Goal: Communication & Community: Share content

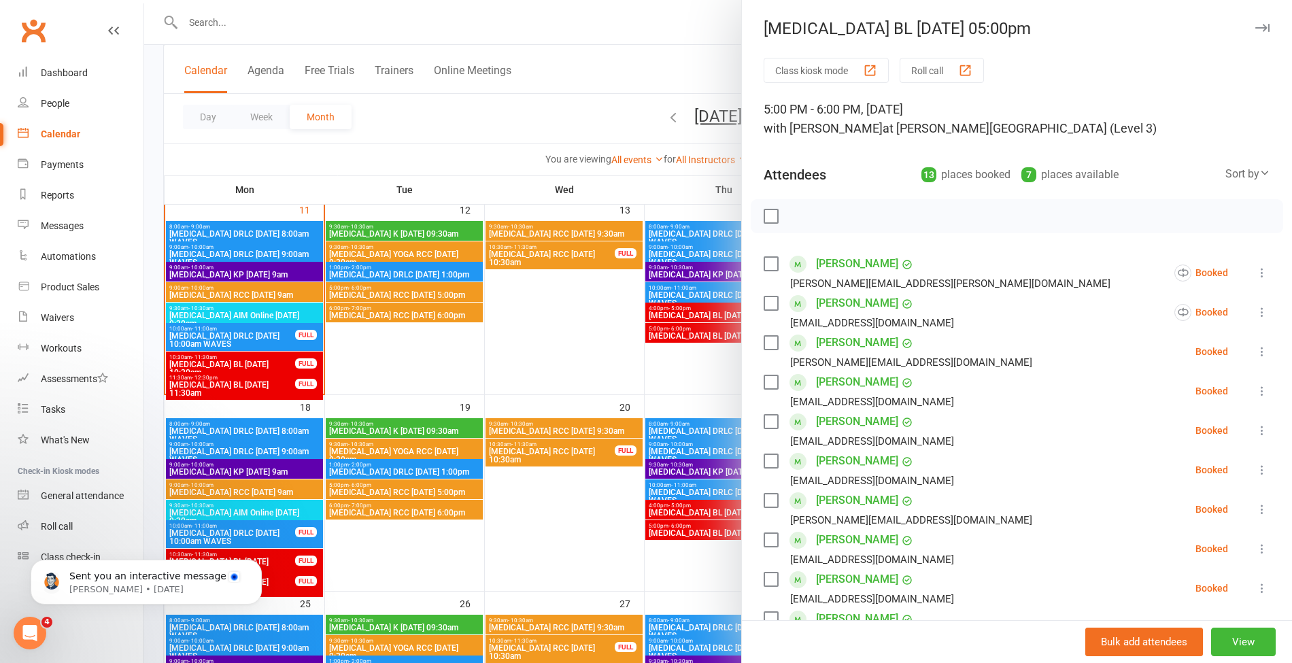
scroll to position [388, 0]
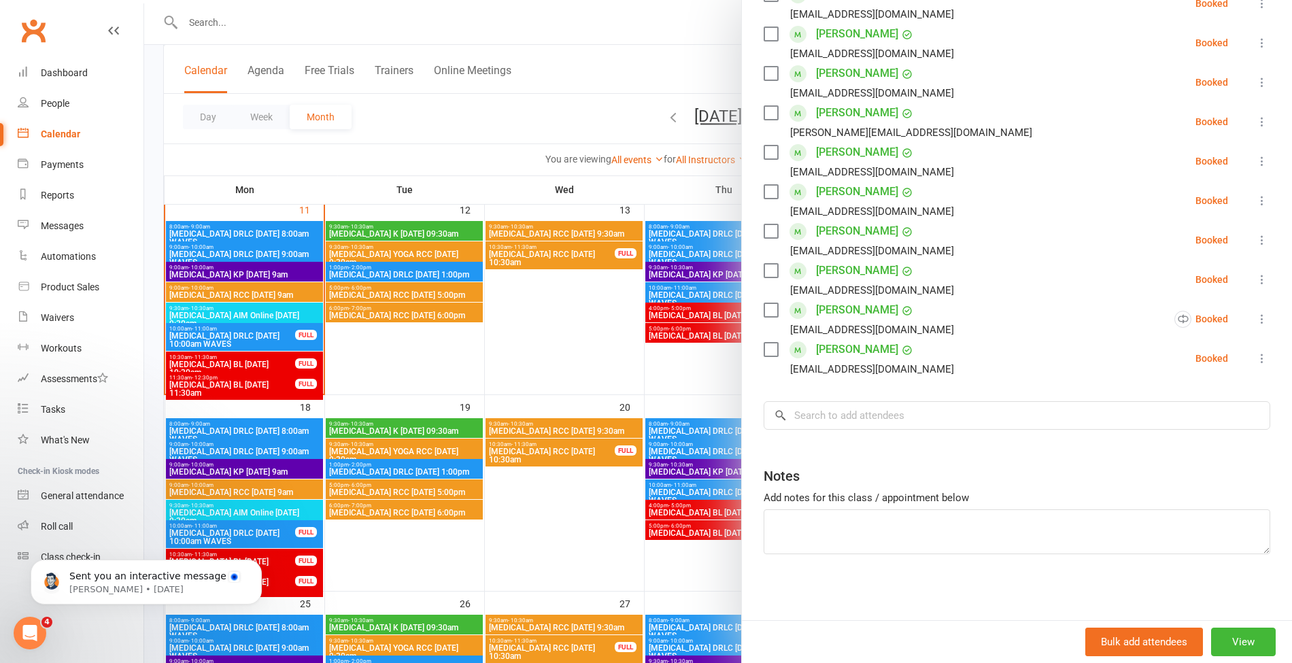
click at [520, 122] on div at bounding box center [718, 331] width 1148 height 663
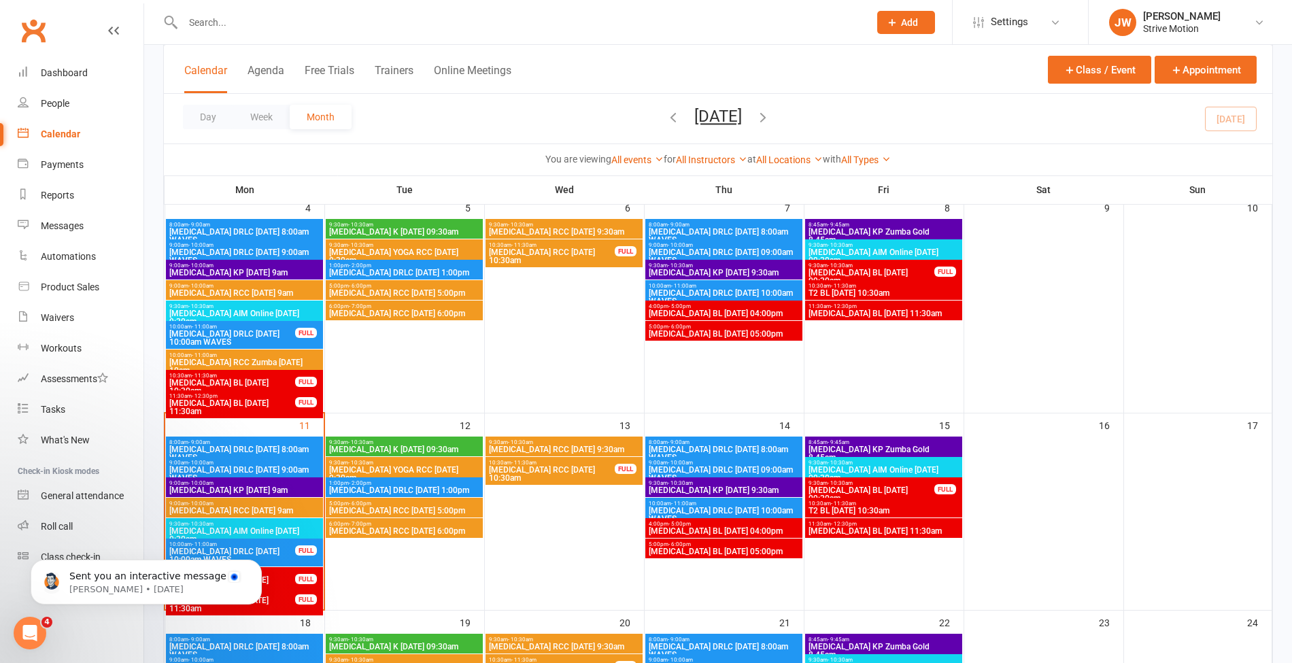
scroll to position [252, 0]
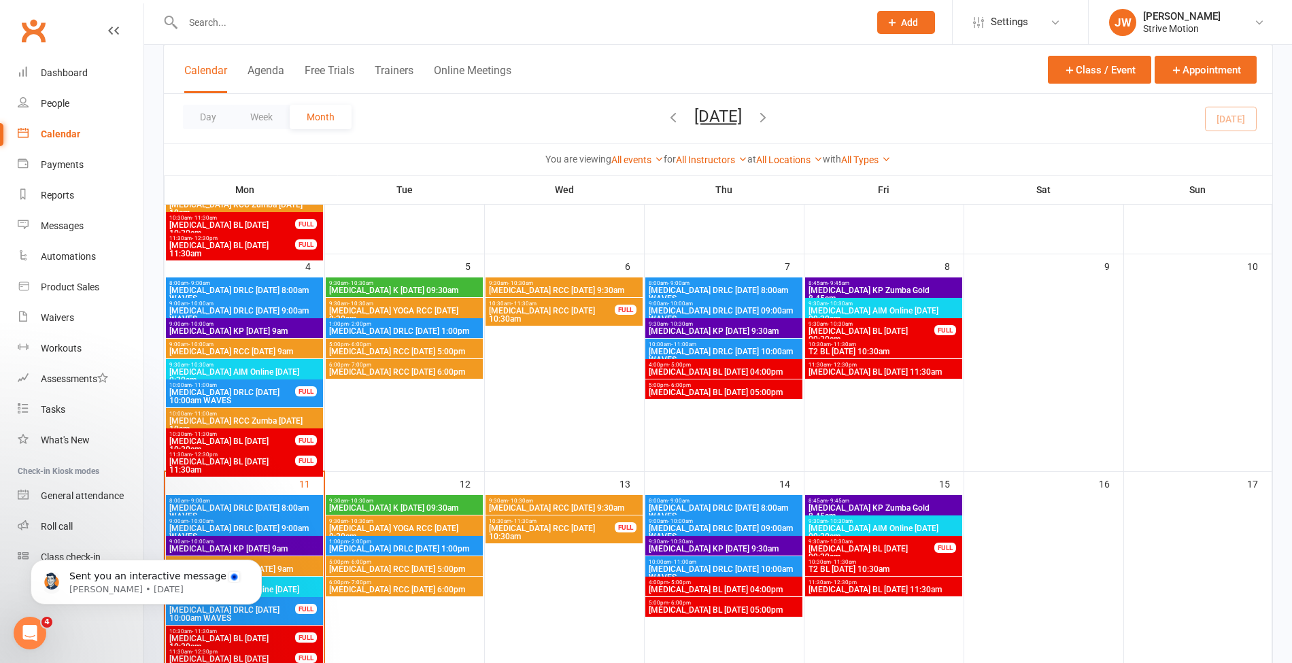
click at [870, 307] on span "T3 AIM Online Friday 09:30am" at bounding box center [883, 315] width 151 height 16
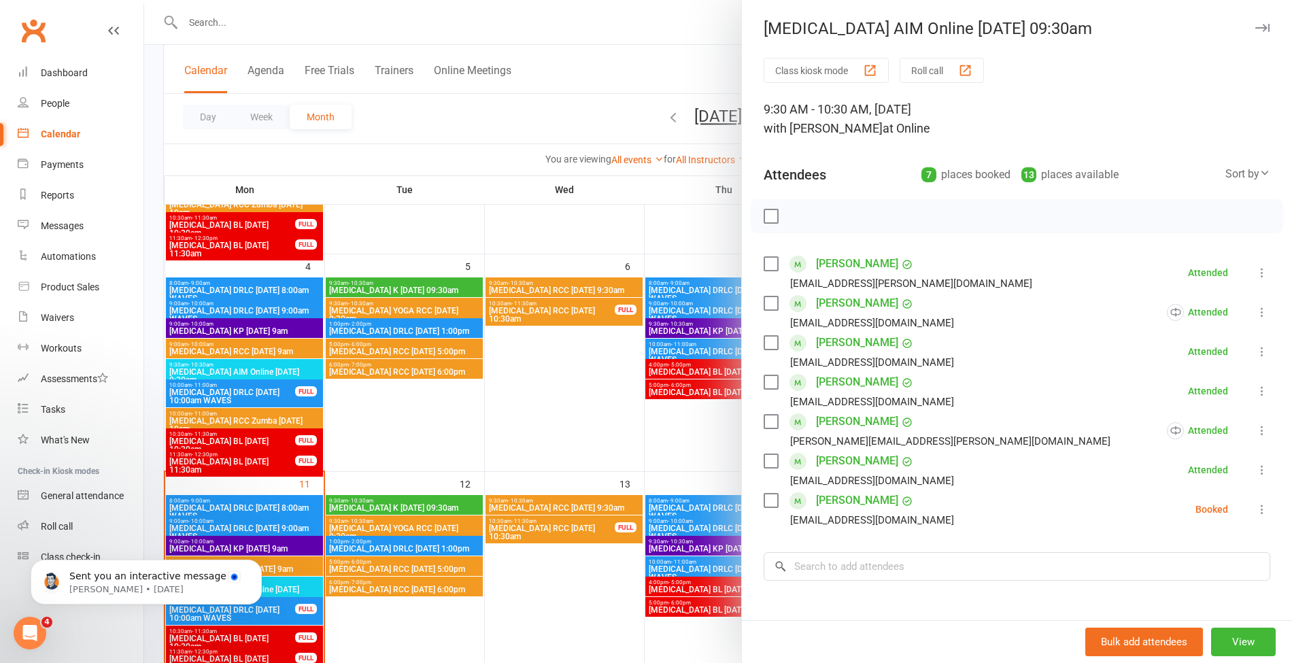
click at [845, 419] on link "Susan Lowy" at bounding box center [857, 422] width 82 height 22
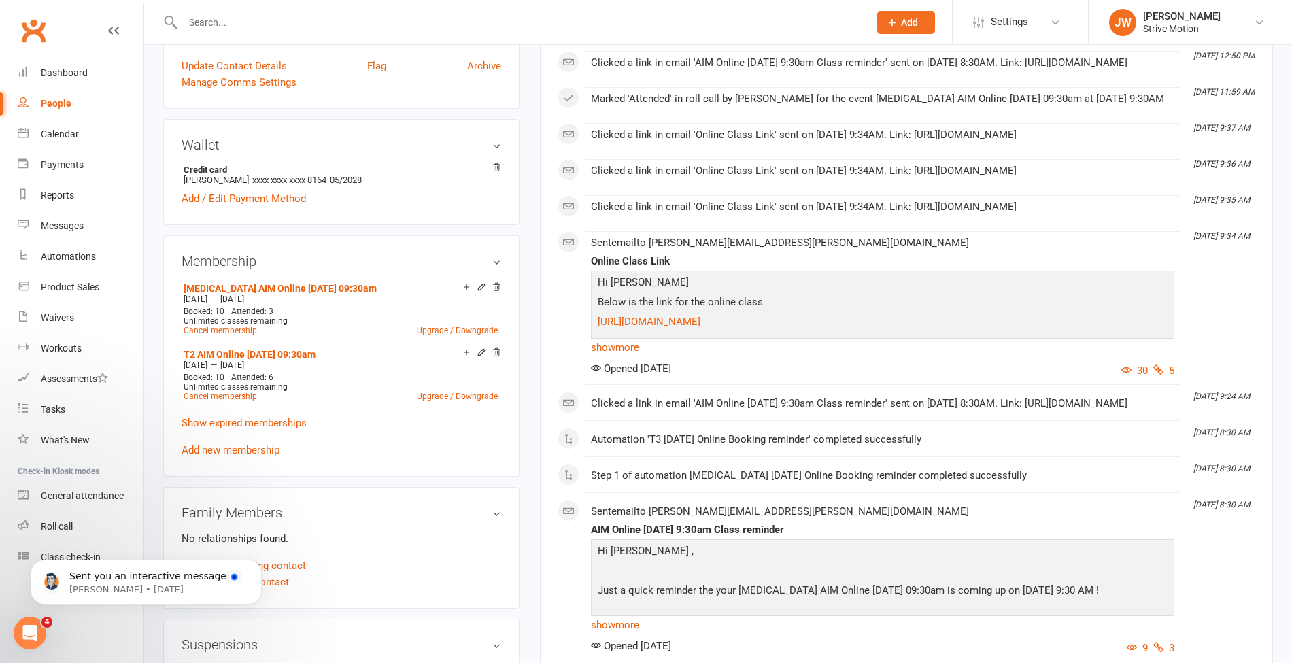
scroll to position [384, 0]
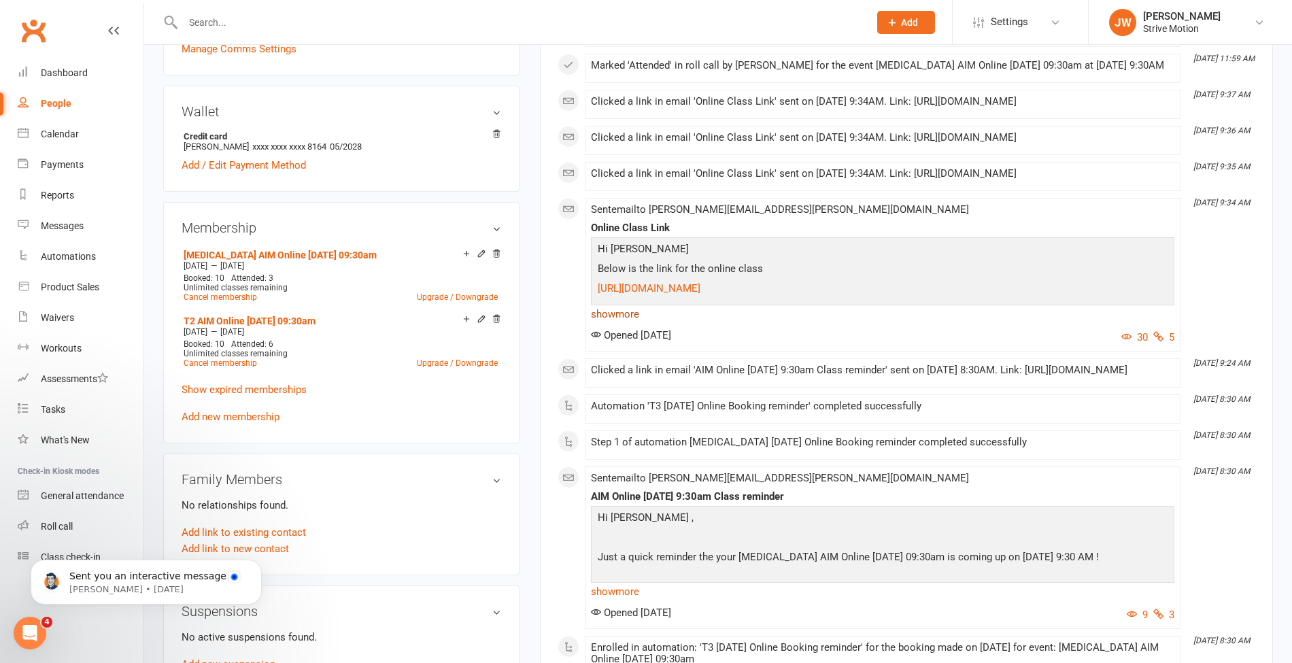
click at [619, 324] on link "show more" at bounding box center [882, 314] width 583 height 19
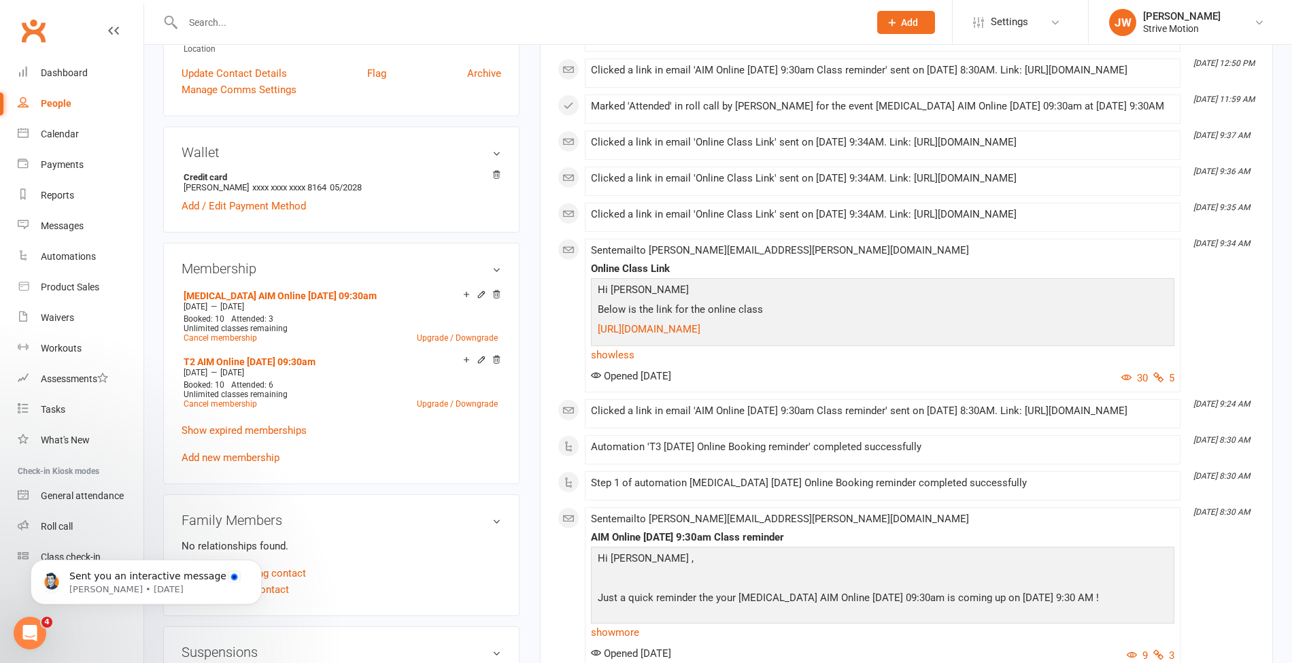
scroll to position [343, 0]
click at [800, 221] on div "Clicked a link in email 'Online Class Link' sent on 08 Aug 2025 at 9:34AM. Link…" at bounding box center [882, 215] width 583 height 12
click at [709, 233] on li "Aug 8, 9:35 AM Clicked a link in email 'Online Class Link' sent on 08 Aug 2025 …" at bounding box center [883, 217] width 596 height 29
click at [780, 221] on div "Clicked a link in email 'Online Class Link' sent on 08 Aug 2025 at 9:34AM. Link…" at bounding box center [882, 215] width 583 height 12
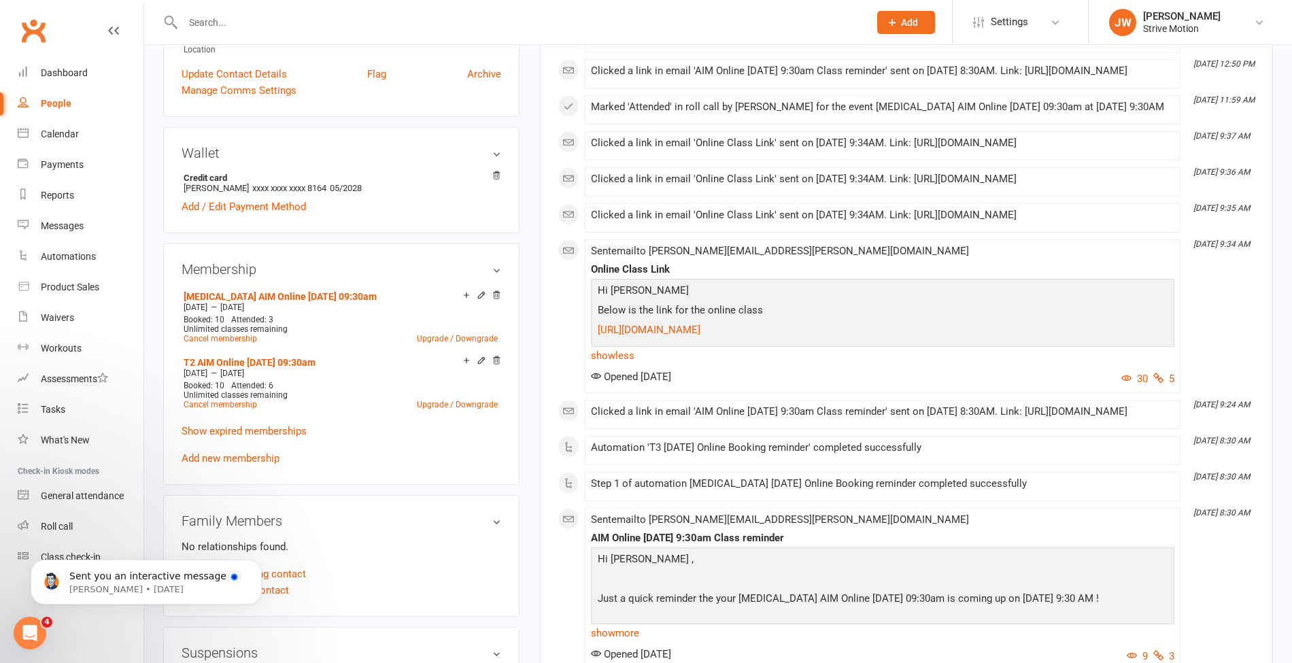
drag, startPoint x: 944, startPoint y: 374, endPoint x: 953, endPoint y: 397, distance: 25.0
click at [953, 221] on div "Clicked a link in email 'Online Class Link' sent on 08 Aug 2025 at 9:34AM. Link…" at bounding box center [882, 215] width 583 height 12
copy div "https://teams.microsoft.com/l/meetup-join/19%3ameeting_ZTA1ZmQ1YzUtNzlhZi00ZWFh…"
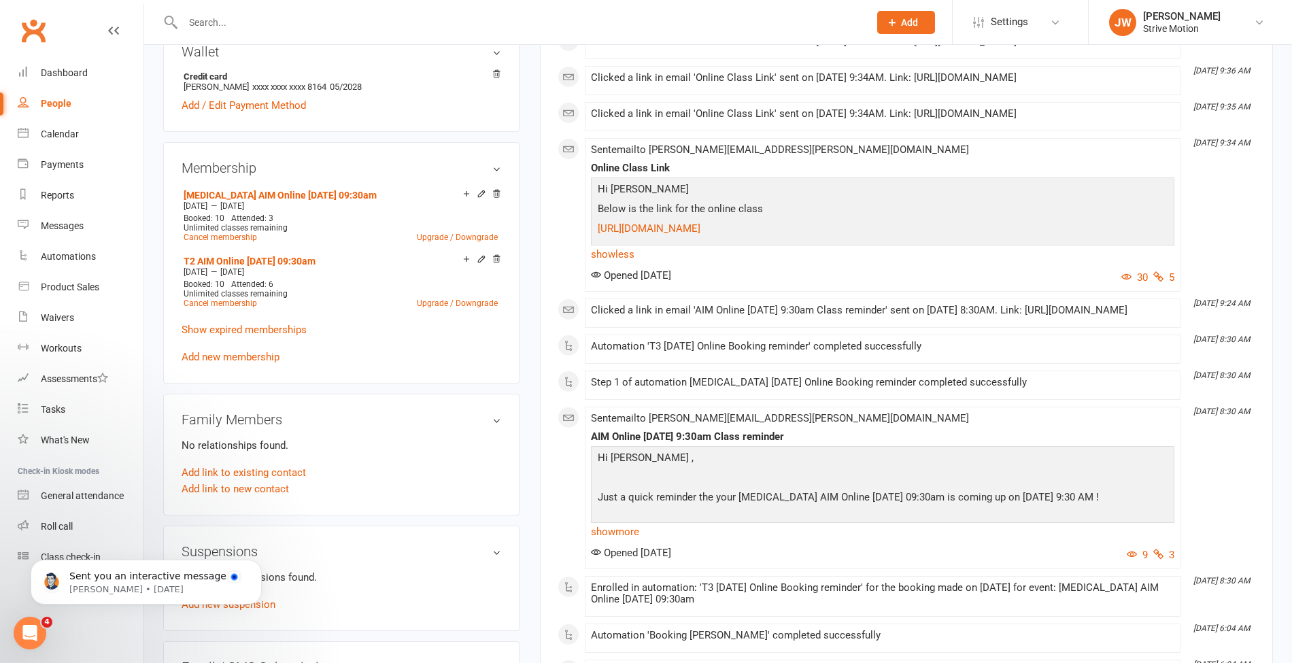
scroll to position [443, 0]
click at [487, 333] on div "T3 AIM Online Friday 09:30am Jun 4 2025 — Nov 25 2025 Booked: 10 Attended: 3 Un…" at bounding box center [342, 276] width 320 height 180
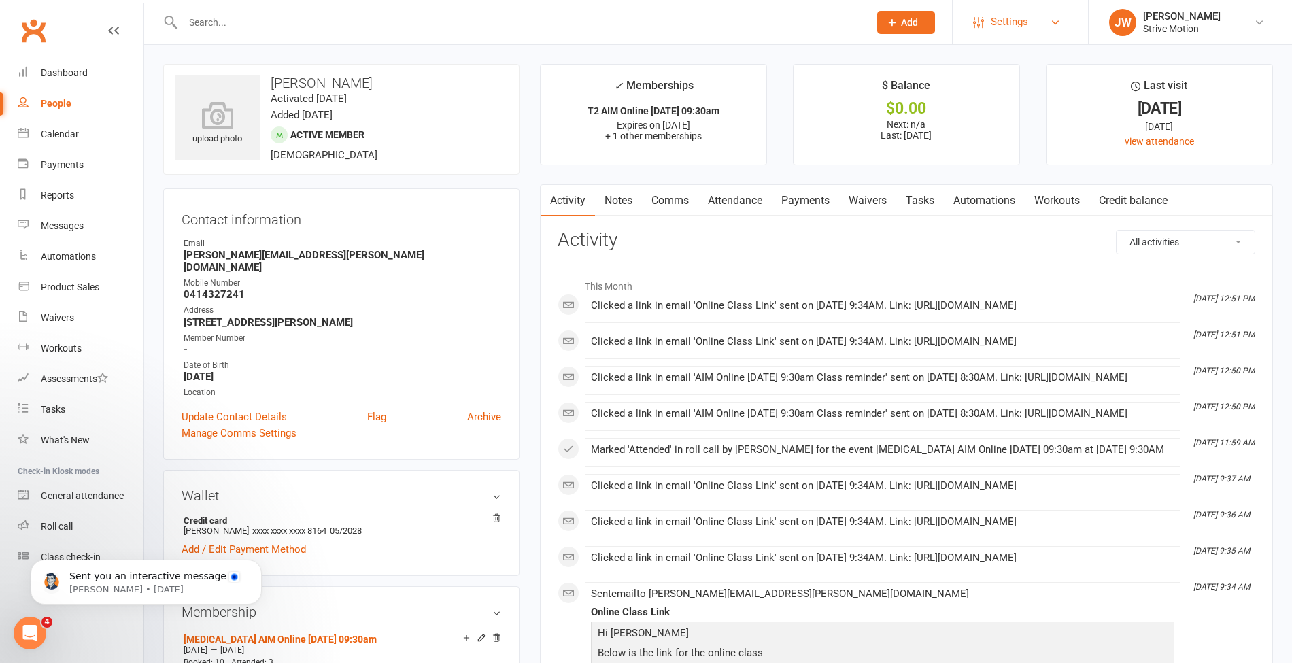
click at [1042, 33] on link "Settings" at bounding box center [1020, 22] width 95 height 31
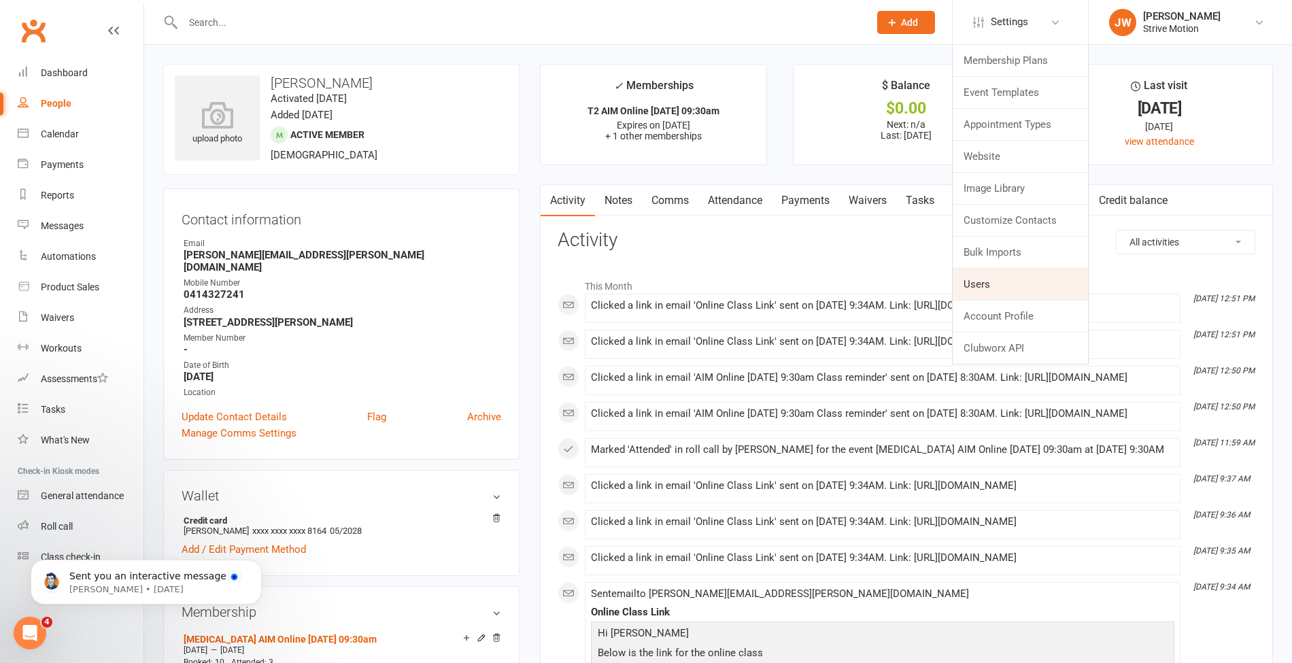
click at [998, 290] on link "Users" at bounding box center [1020, 284] width 135 height 31
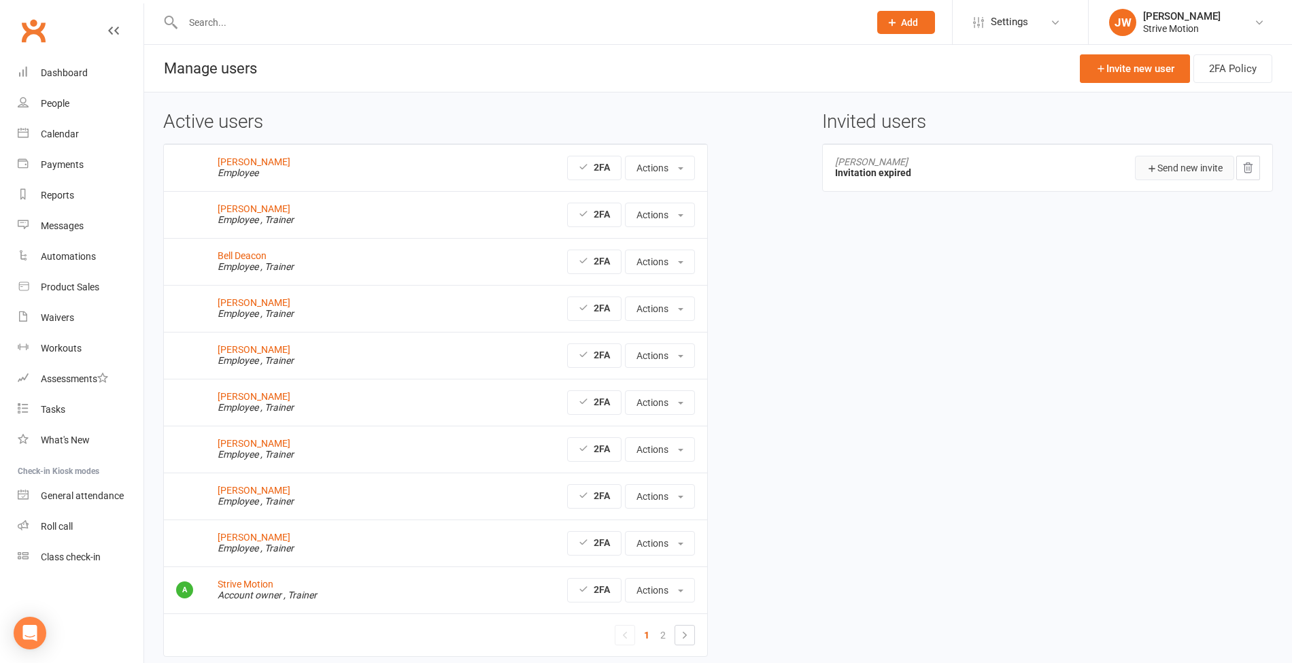
click at [1171, 174] on button "Send new invite" at bounding box center [1184, 168] width 99 height 24
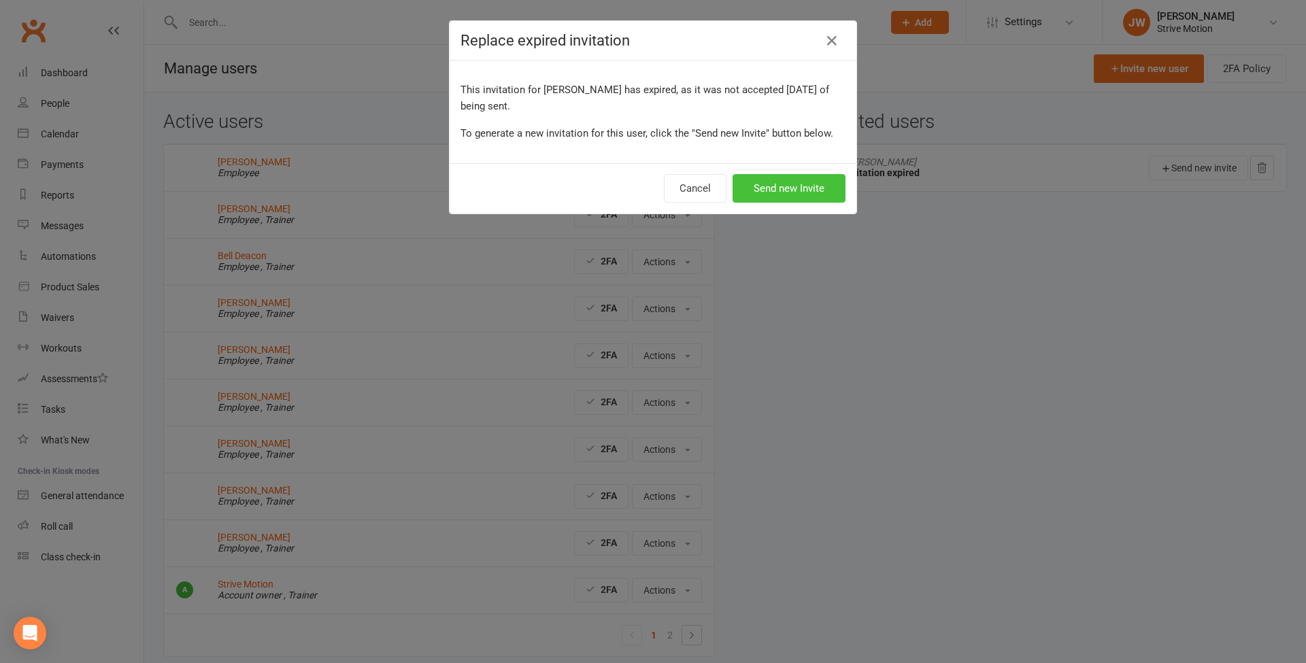
click at [805, 186] on button "Send new Invite" at bounding box center [788, 188] width 113 height 29
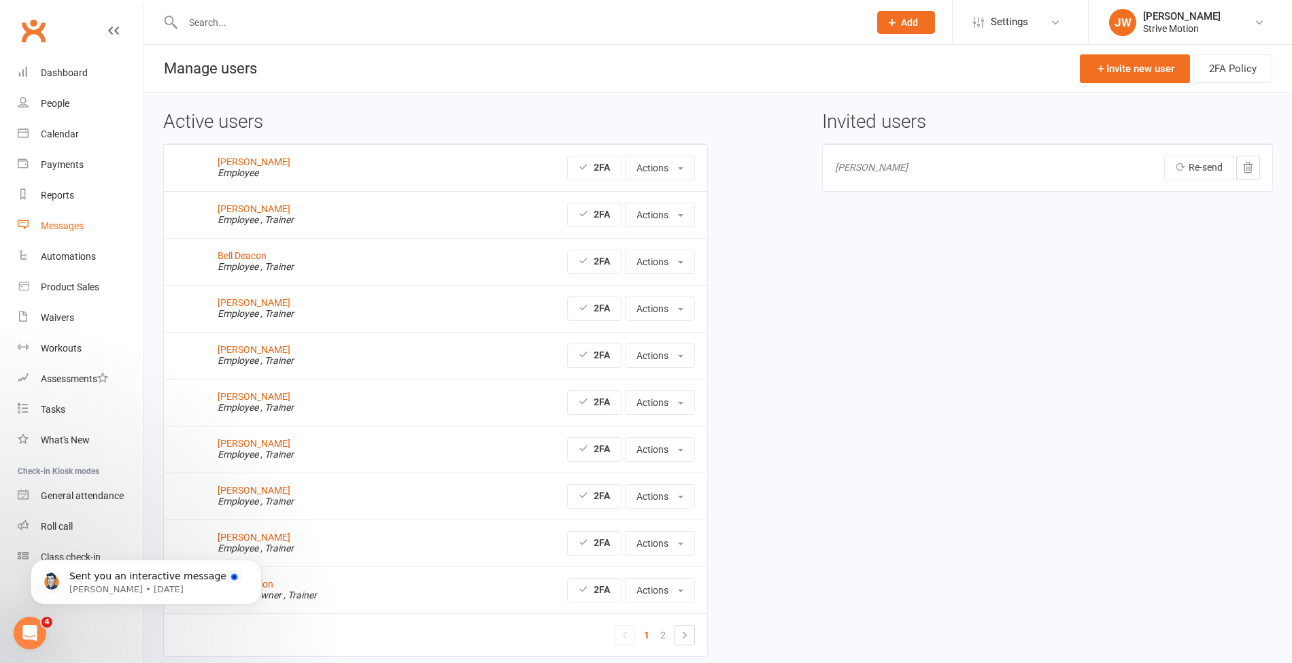
click at [63, 230] on div "Messages" at bounding box center [62, 225] width 43 height 11
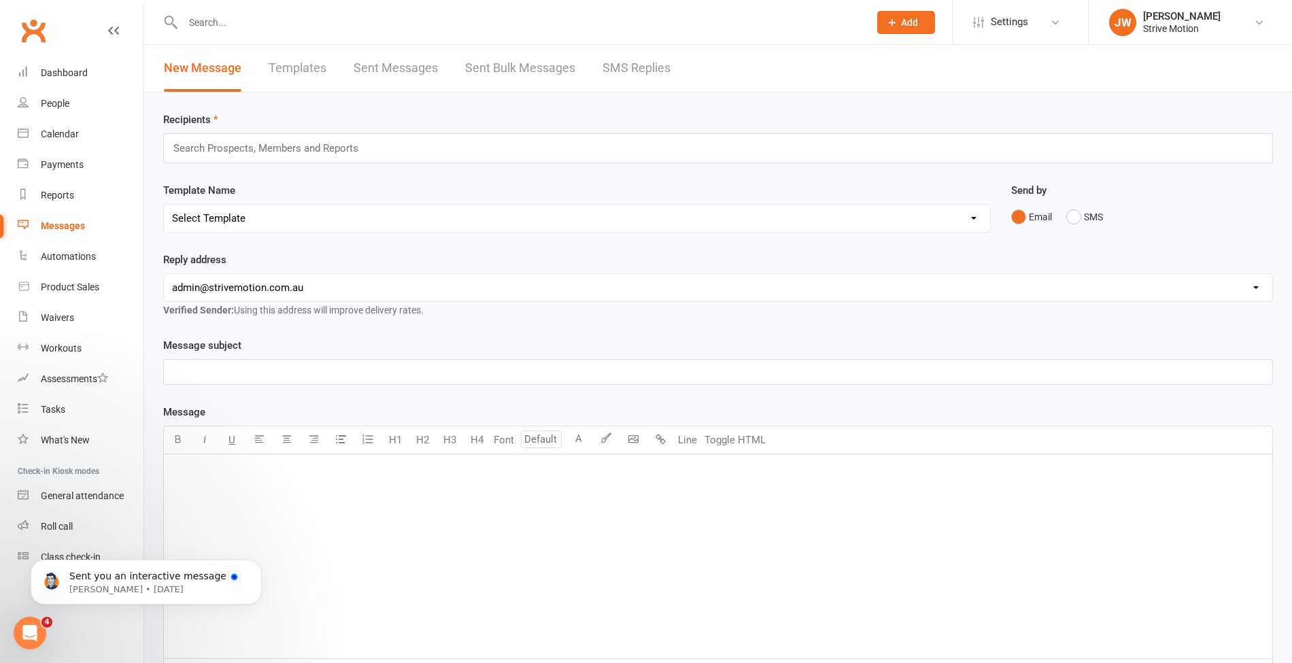
click at [307, 151] on input "text" at bounding box center [271, 148] width 199 height 18
paste input "[EMAIL_ADDRESS][DOMAIN_NAME]"
type input "s"
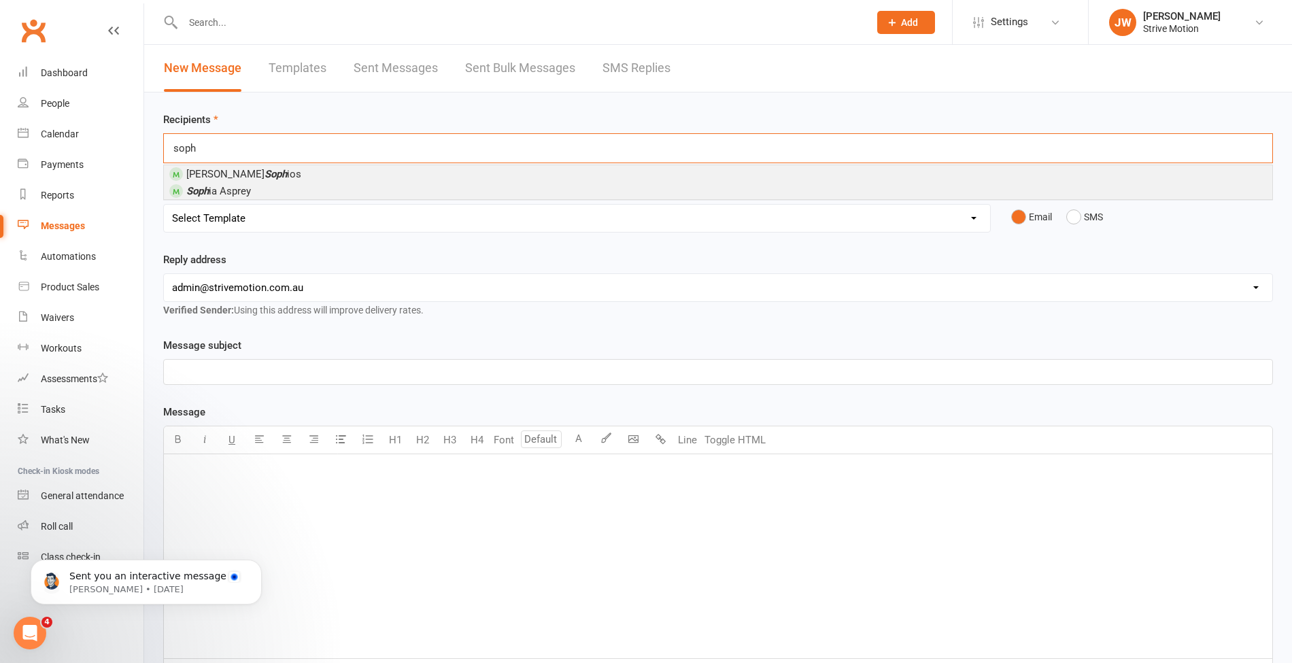
type input "soph"
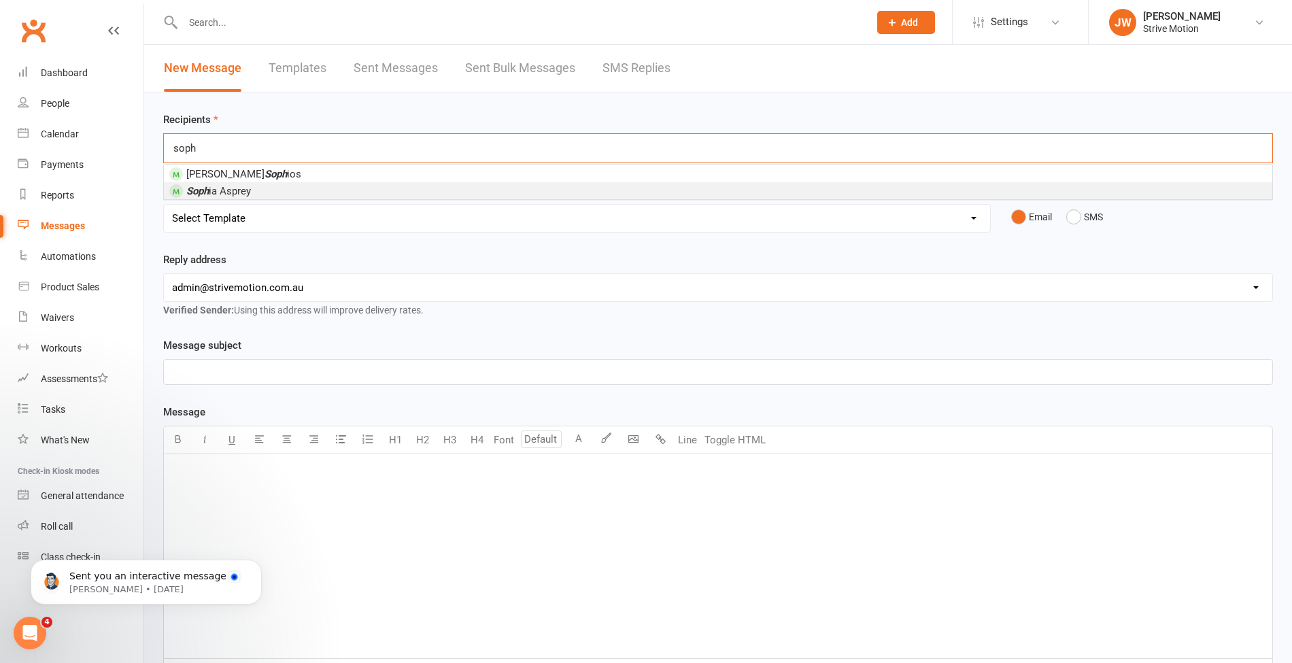
click at [296, 183] on li "Soph ia Asprey" at bounding box center [718, 190] width 1108 height 17
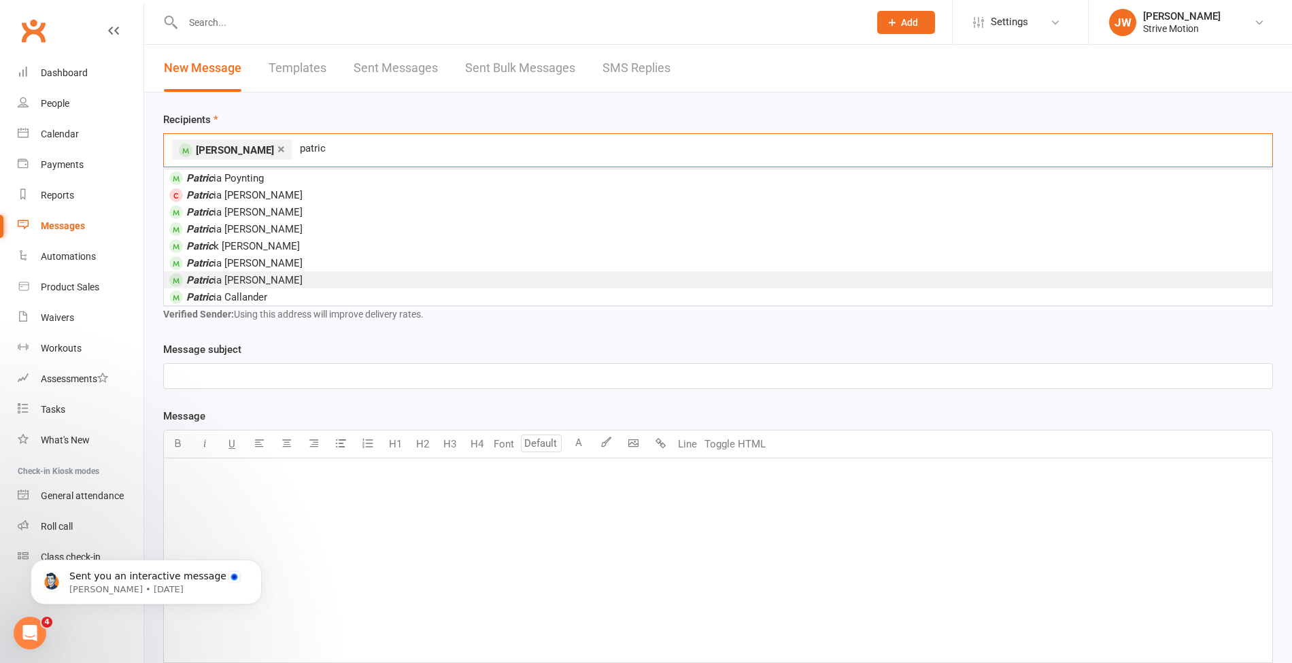
type input "patric"
click at [336, 271] on li "Patric ia Fairbairn" at bounding box center [718, 279] width 1108 height 17
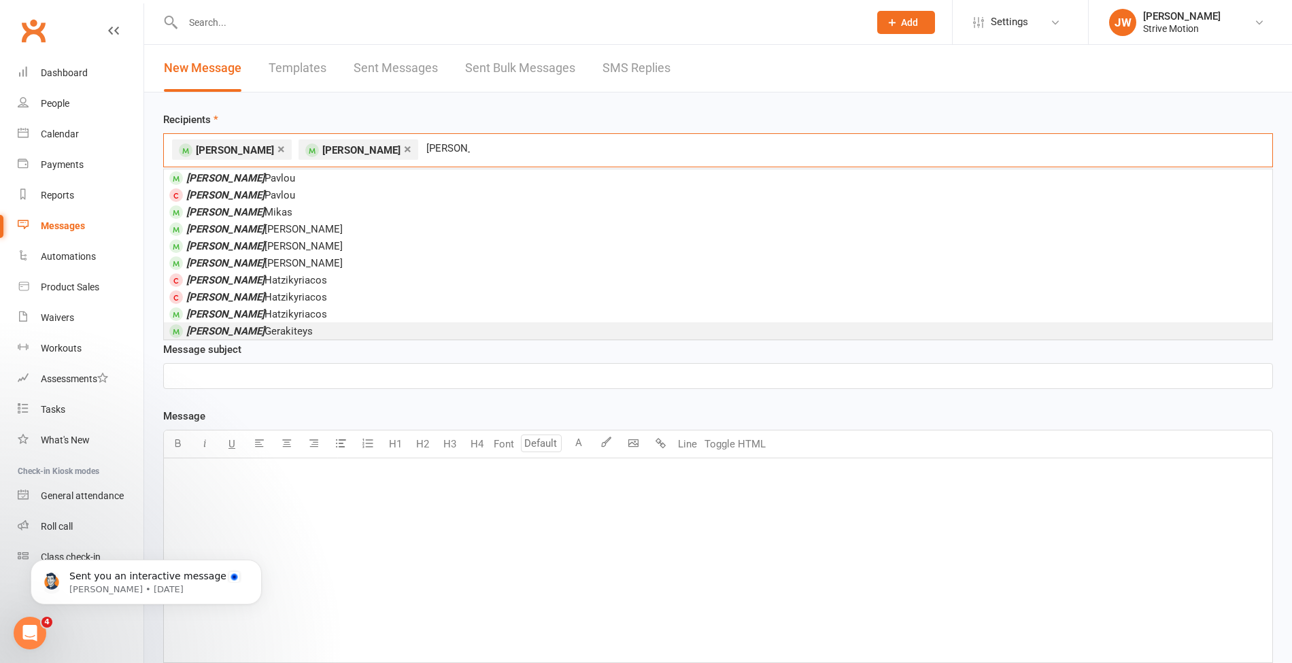
type input "maria"
click at [291, 324] on li "Maria Gerakiteys" at bounding box center [718, 330] width 1108 height 17
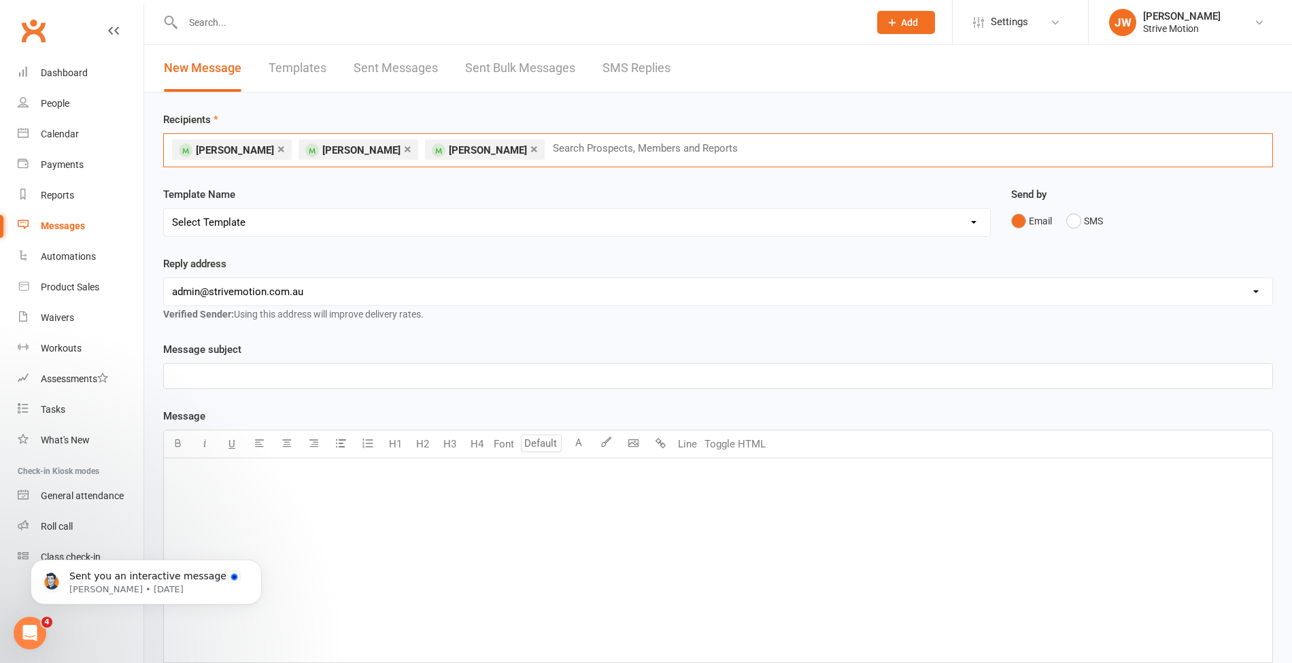
click at [530, 150] on link "×" at bounding box center [533, 149] width 7 height 22
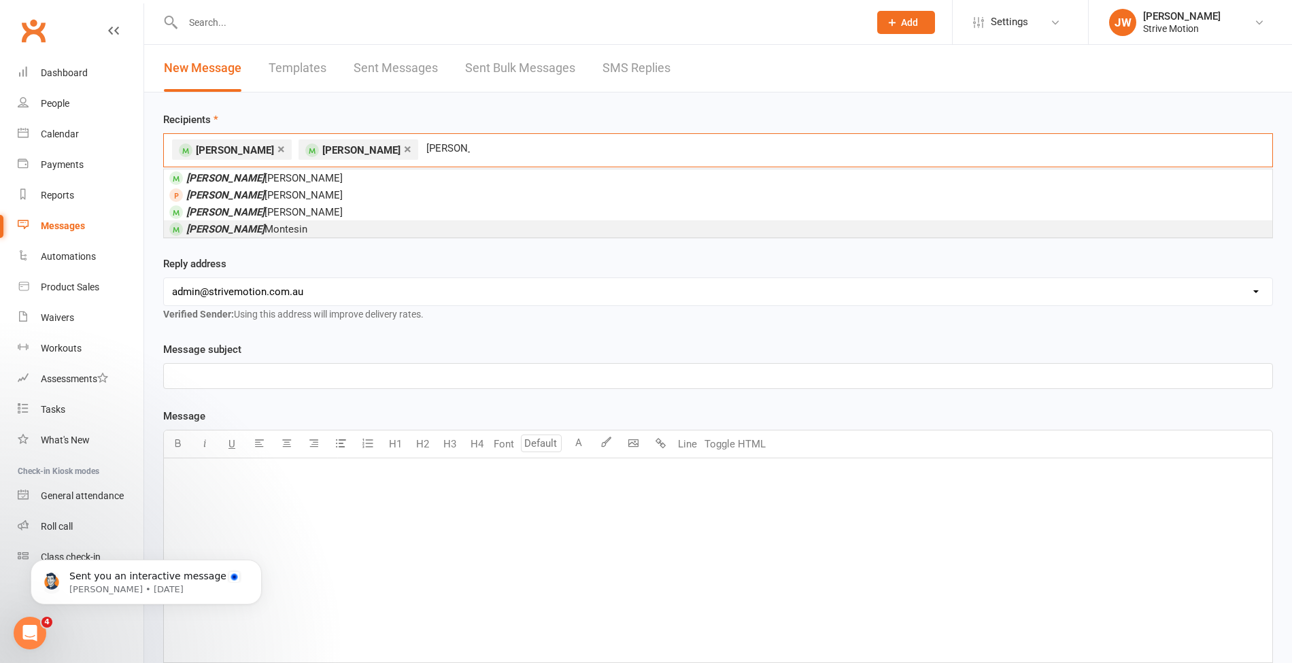
type input "janice"
click at [331, 223] on li "Janice Montesin" at bounding box center [718, 228] width 1108 height 17
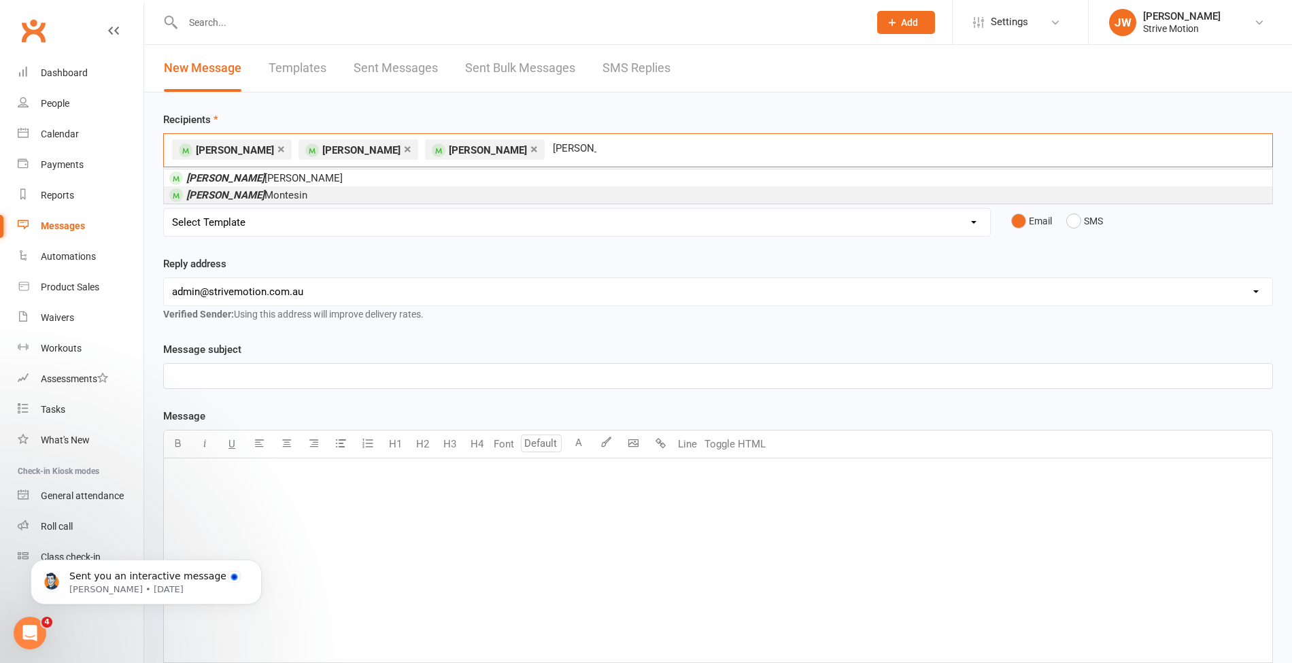
type input "pauline"
click at [443, 191] on li "Pauline Montesin" at bounding box center [718, 194] width 1108 height 17
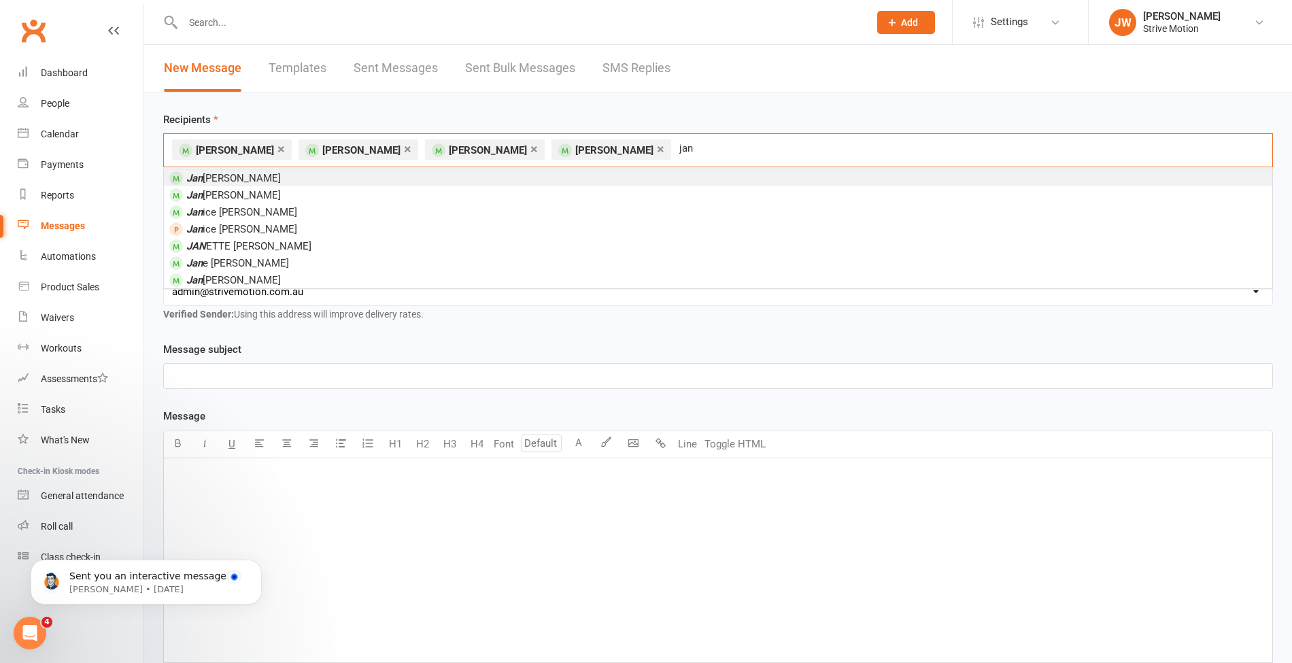
type input "jan"
click at [277, 172] on li "Jan Baker" at bounding box center [718, 177] width 1108 height 17
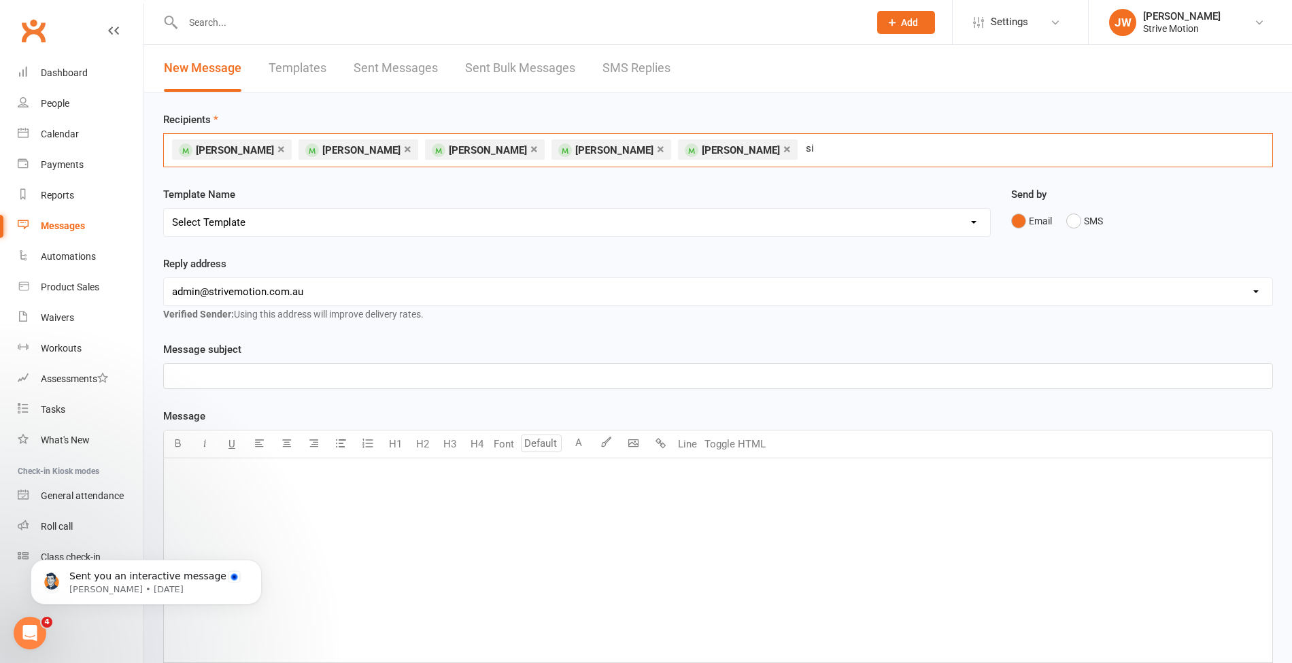
type input "s"
type input "i"
type input "diane"
click at [243, 174] on span "Diane Andreasen" at bounding box center [264, 178] width 156 height 12
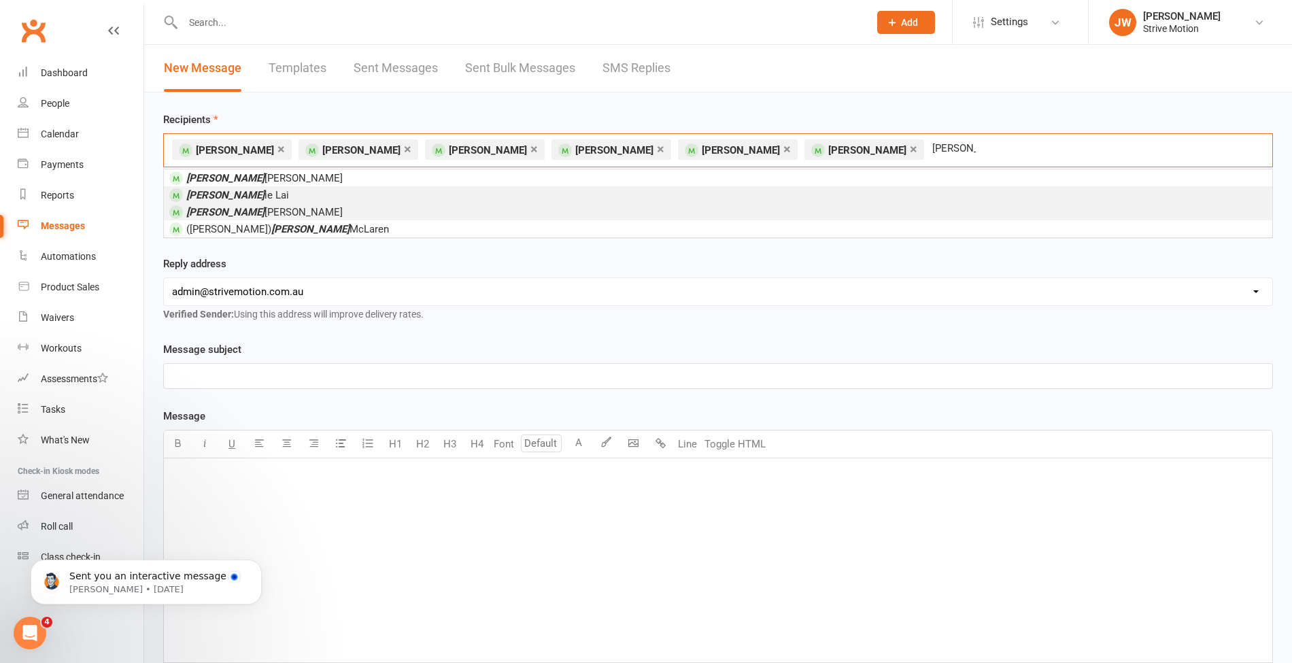
type input "jean"
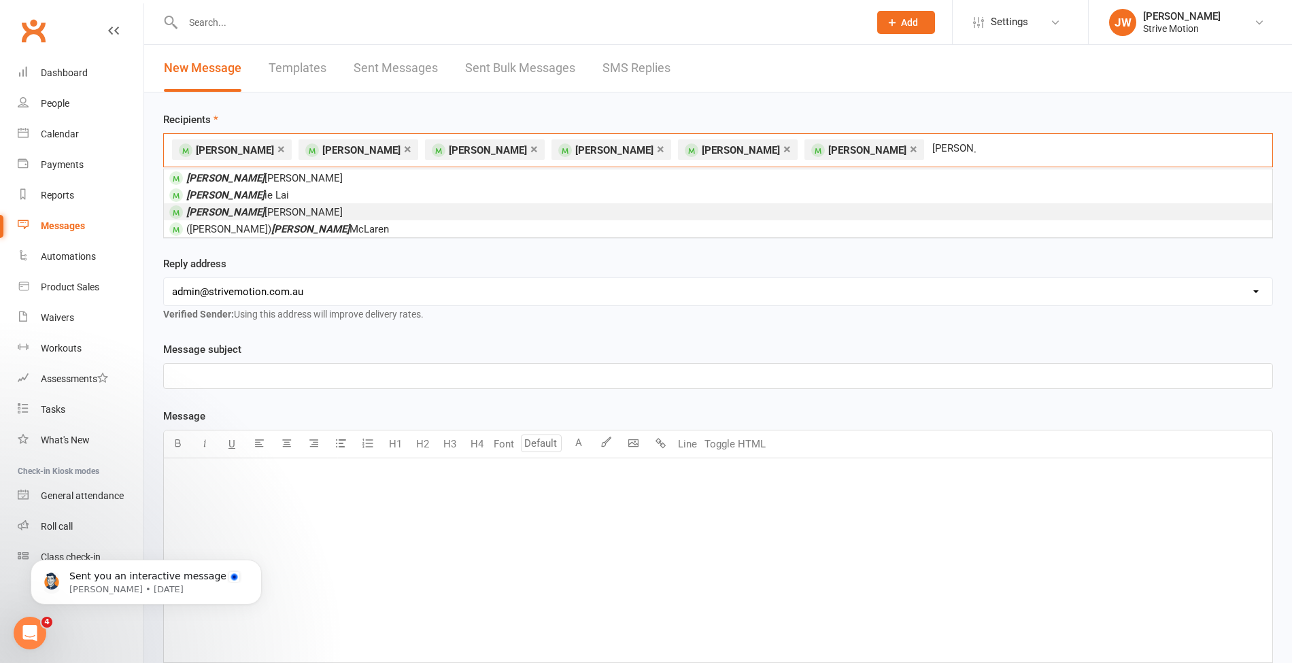
click at [358, 208] on li "Jean Thompson" at bounding box center [718, 211] width 1108 height 17
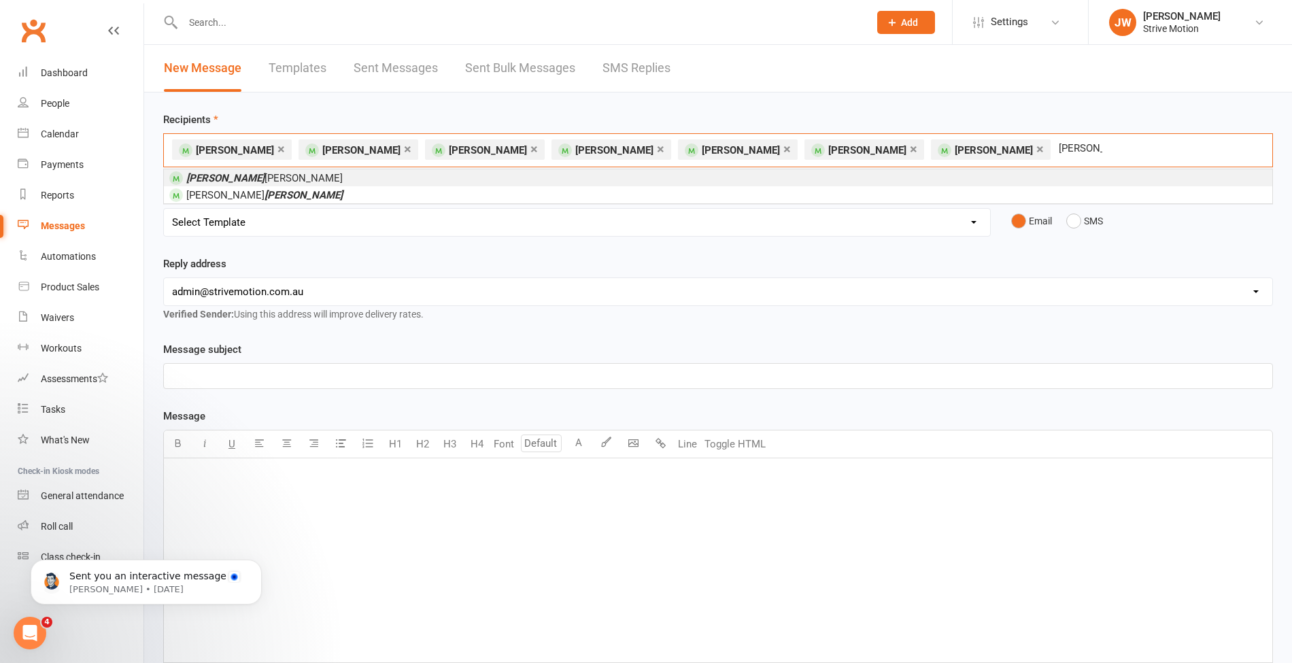
type input "edith"
click at [265, 177] on li "Edith Frutos" at bounding box center [718, 177] width 1108 height 17
type input "rach"
click at [197, 179] on em "Rach" at bounding box center [197, 178] width 23 height 12
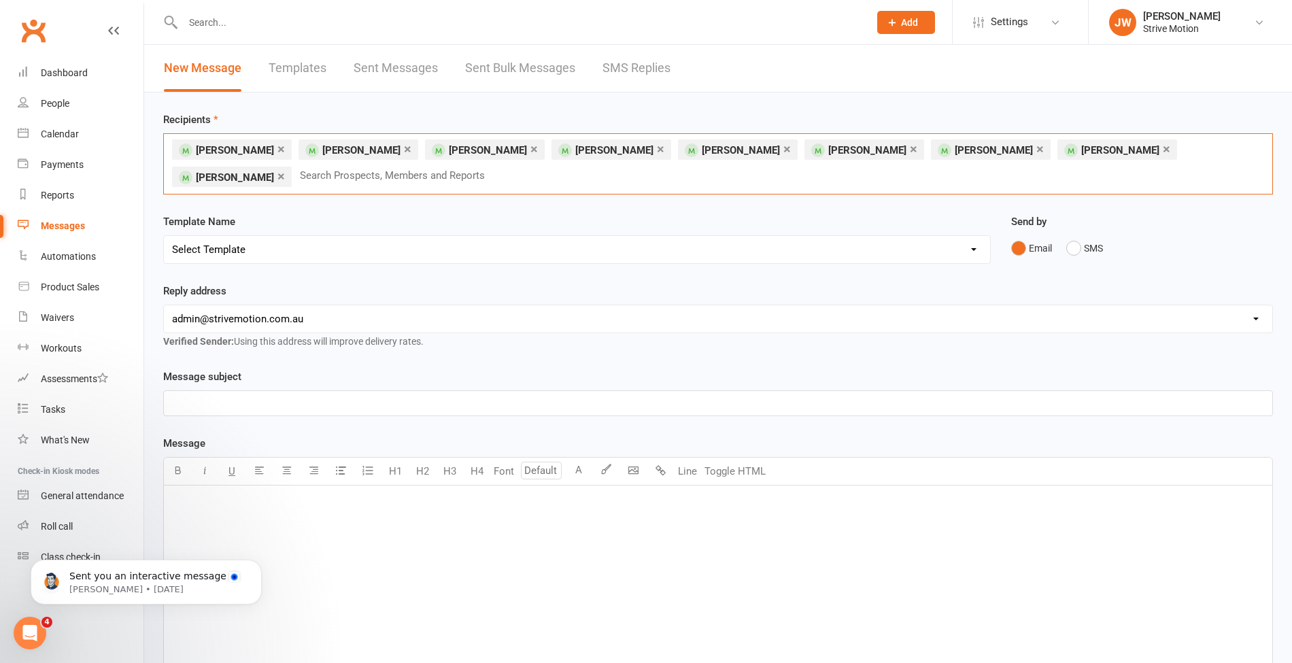
click at [205, 400] on p "﻿" at bounding box center [718, 403] width 1092 height 16
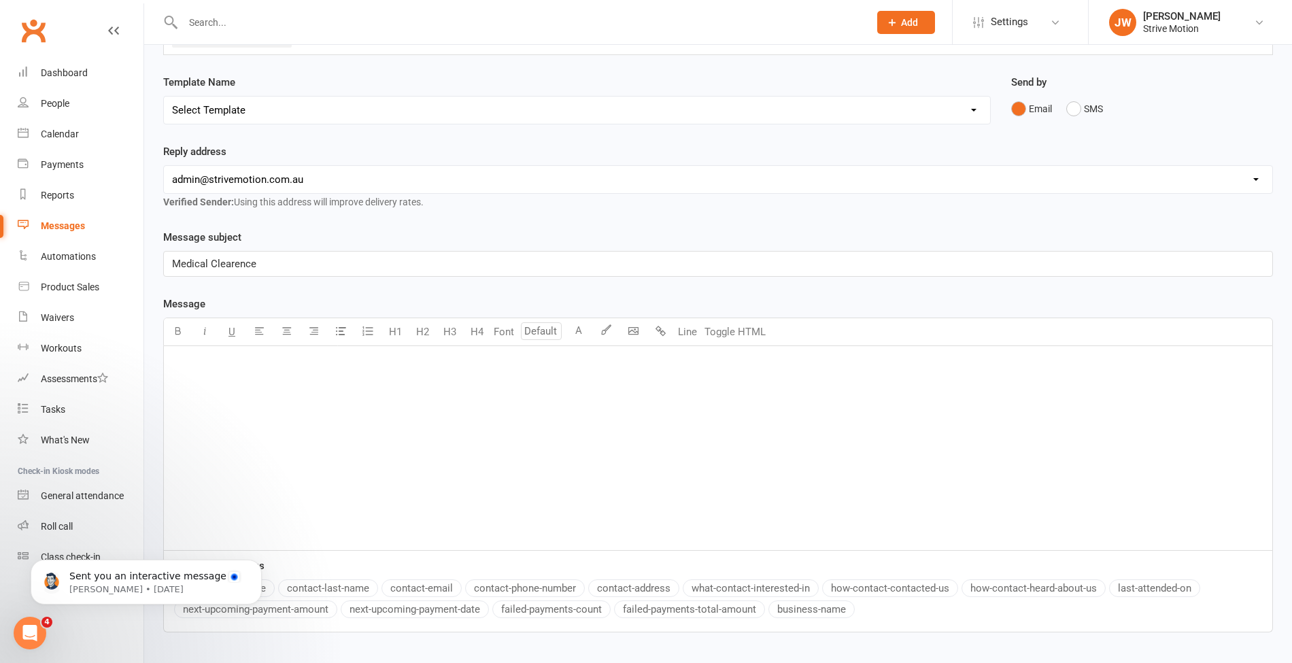
scroll to position [145, 0]
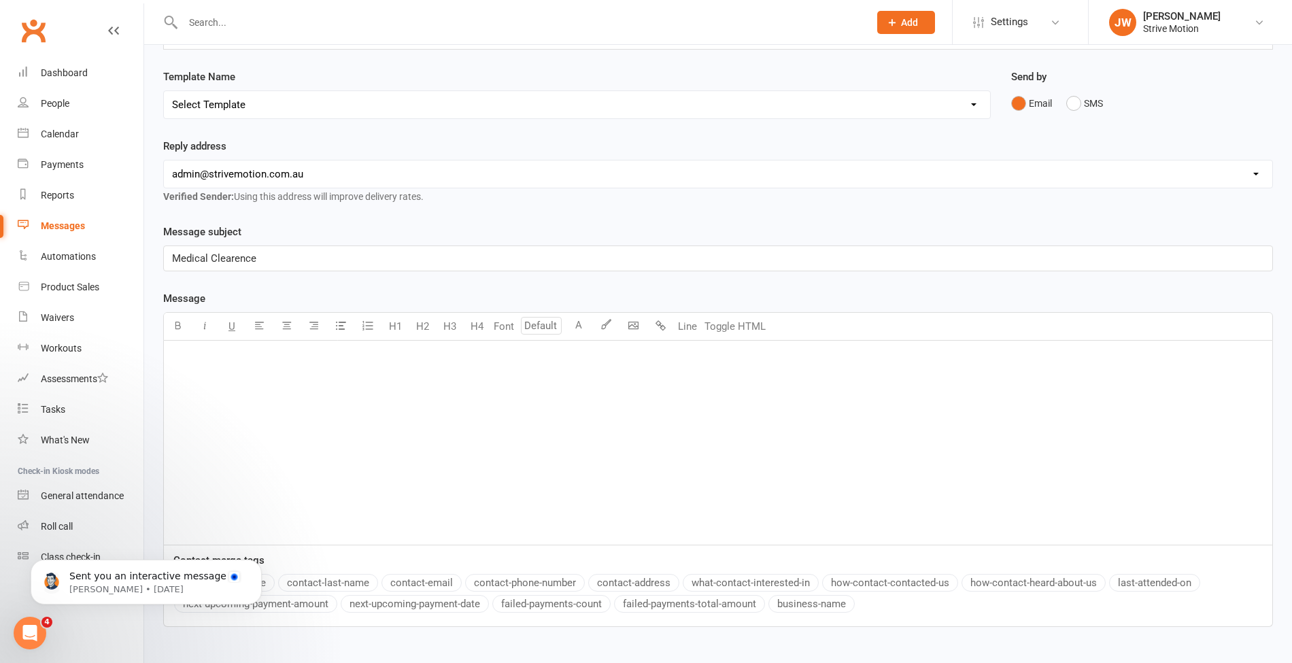
click at [260, 374] on div "﻿" at bounding box center [718, 443] width 1108 height 204
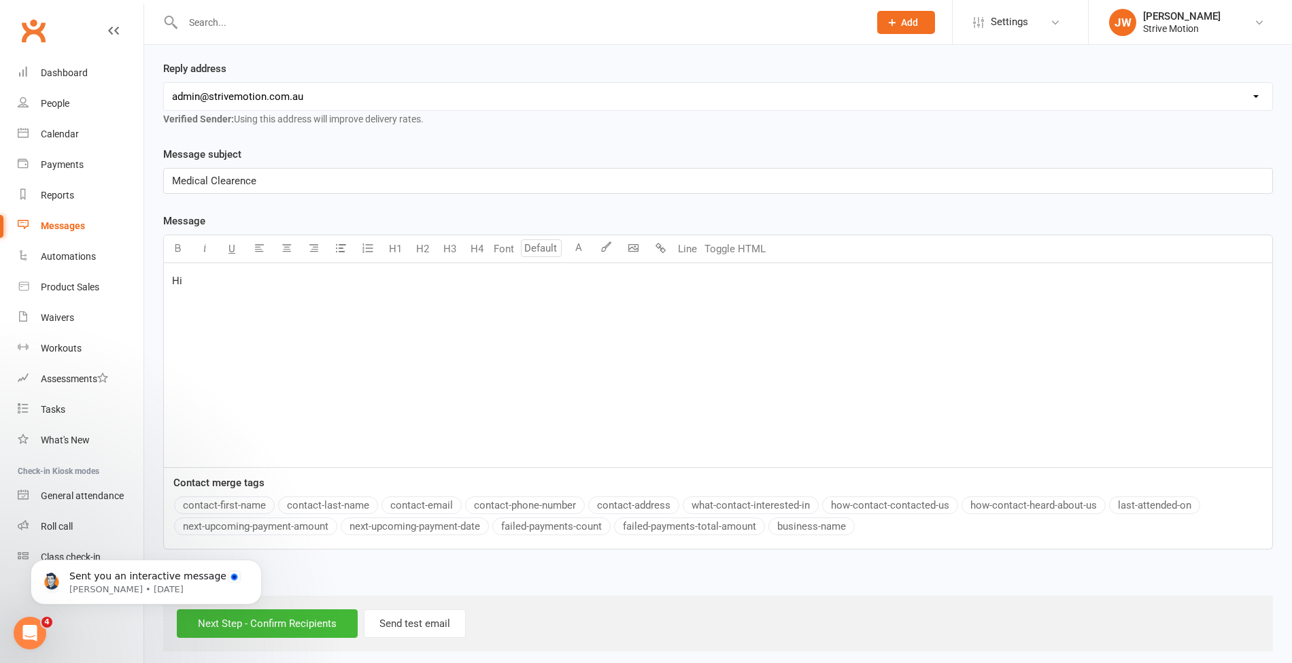
click at [226, 503] on button "contact-first-name" at bounding box center [224, 505] width 101 height 18
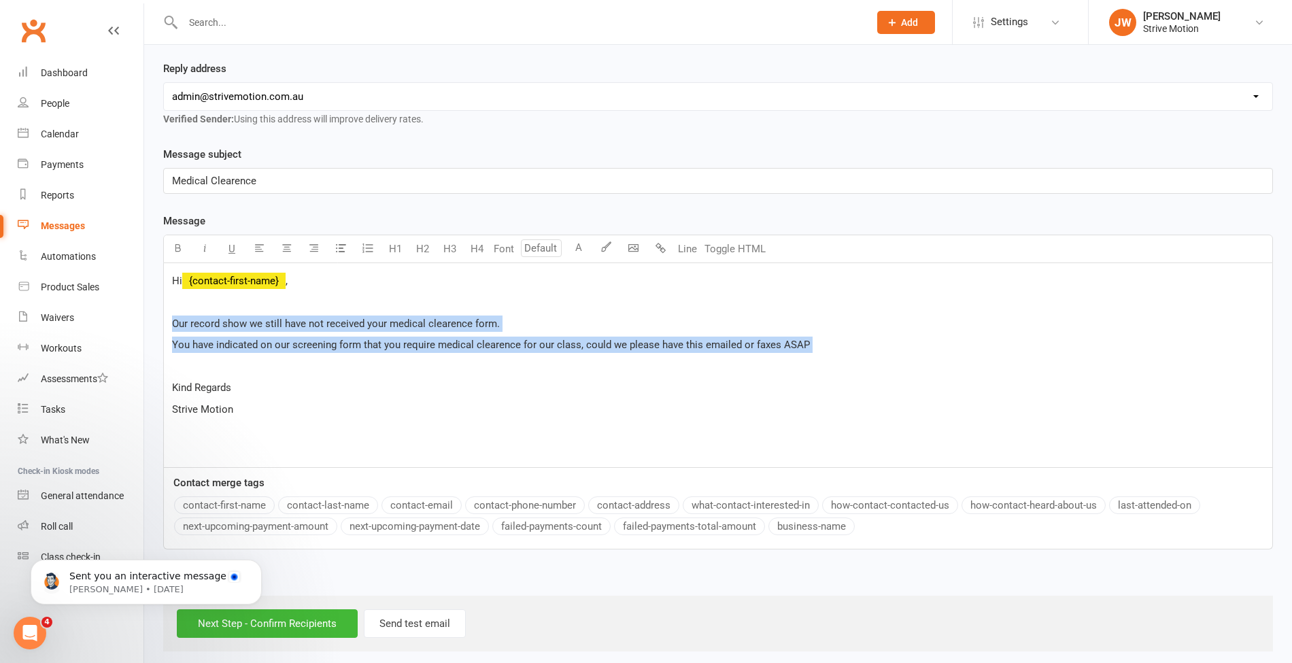
drag, startPoint x: 847, startPoint y: 346, endPoint x: 171, endPoint y: 316, distance: 676.6
click at [171, 316] on div "Hi ﻿ {contact-first-name} , ﻿ Our record show we still have not received your m…" at bounding box center [718, 365] width 1108 height 204
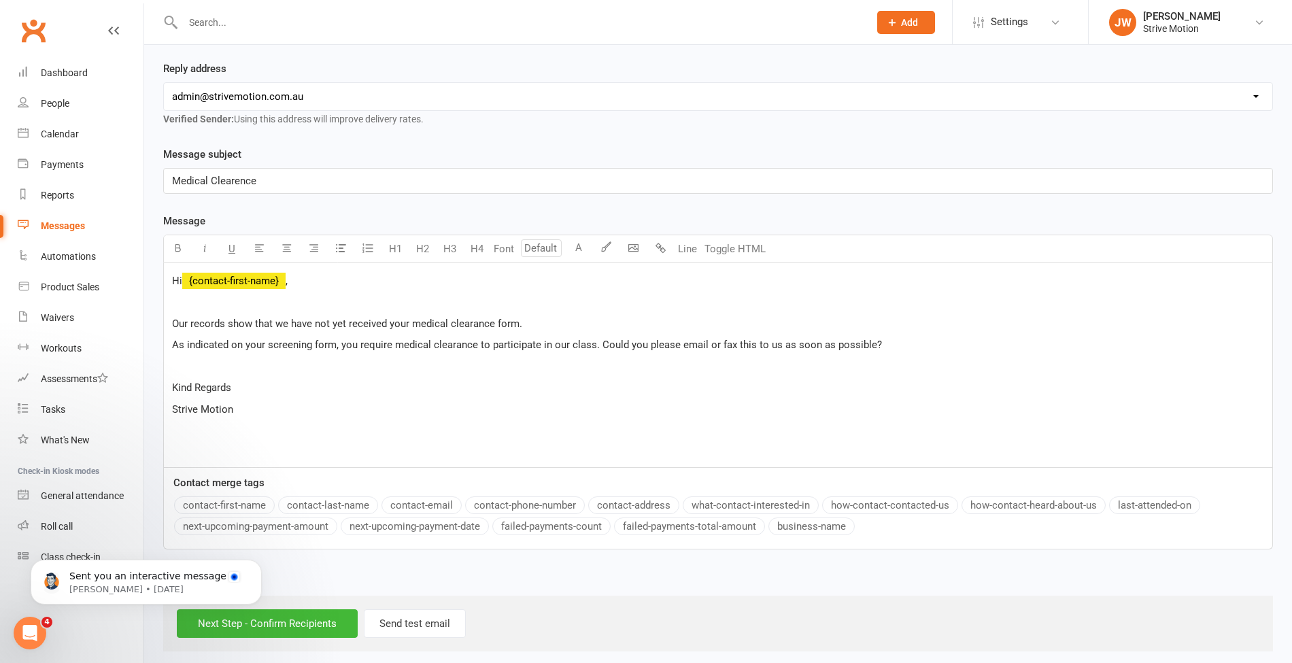
click at [900, 337] on p "As indicated on your screening form, you require medical clearance to participa…" at bounding box center [718, 345] width 1092 height 16
click at [292, 619] on input "Next Step - Confirm Recipients" at bounding box center [267, 623] width 181 height 29
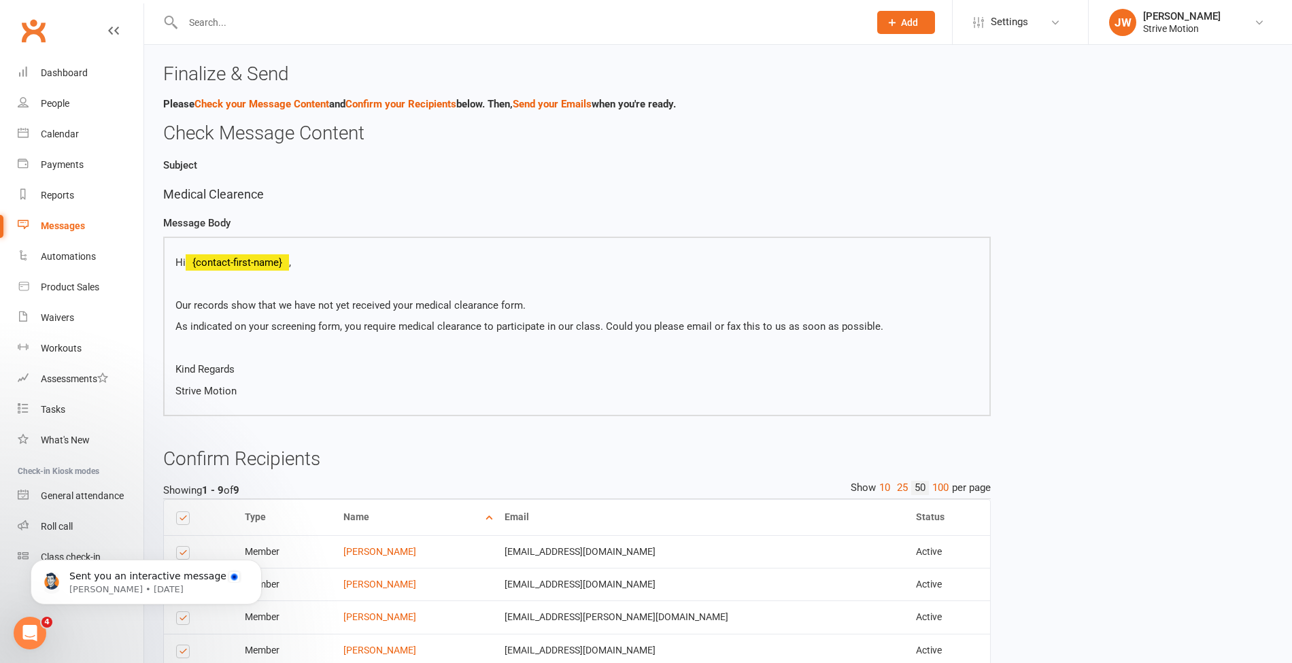
scroll to position [290, 0]
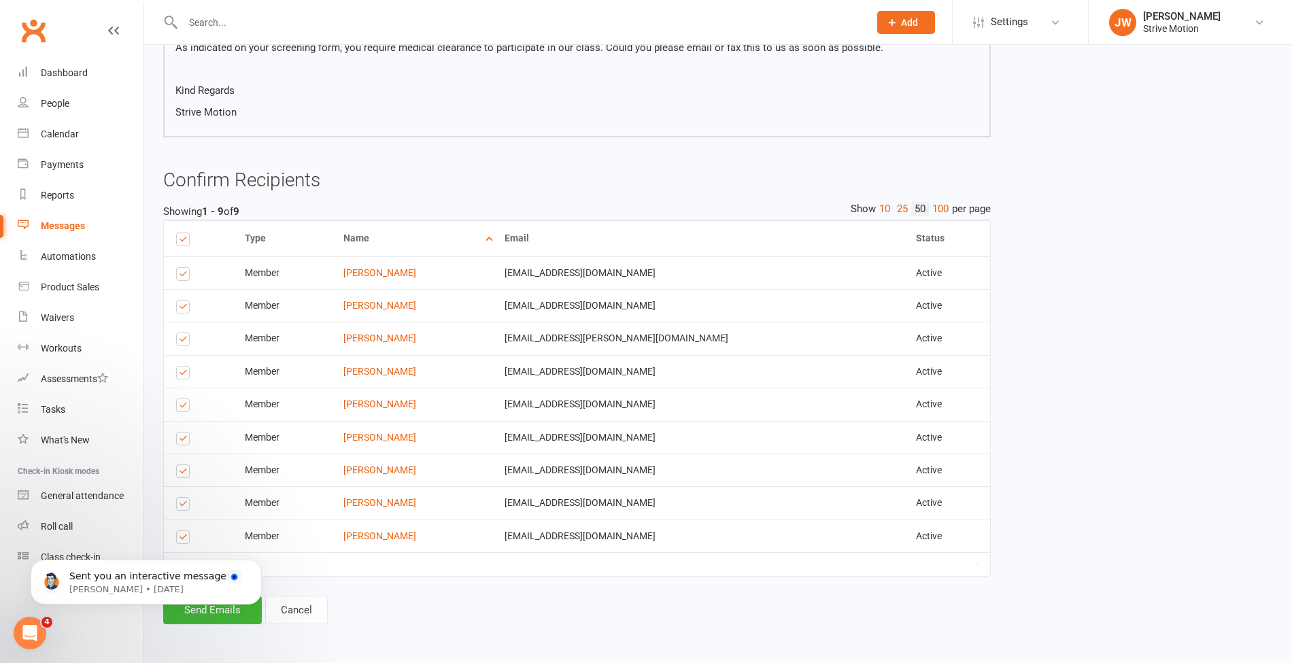
click at [239, 618] on body "Sent you an interactive message Toby • 1w ago" at bounding box center [146, 579] width 261 height 84
click at [231, 613] on body "Sent you an interactive message Toby • 1w ago" at bounding box center [146, 579] width 261 height 84
click at [238, 607] on body "Sent you an interactive message Toby • 1w ago" at bounding box center [146, 579] width 261 height 84
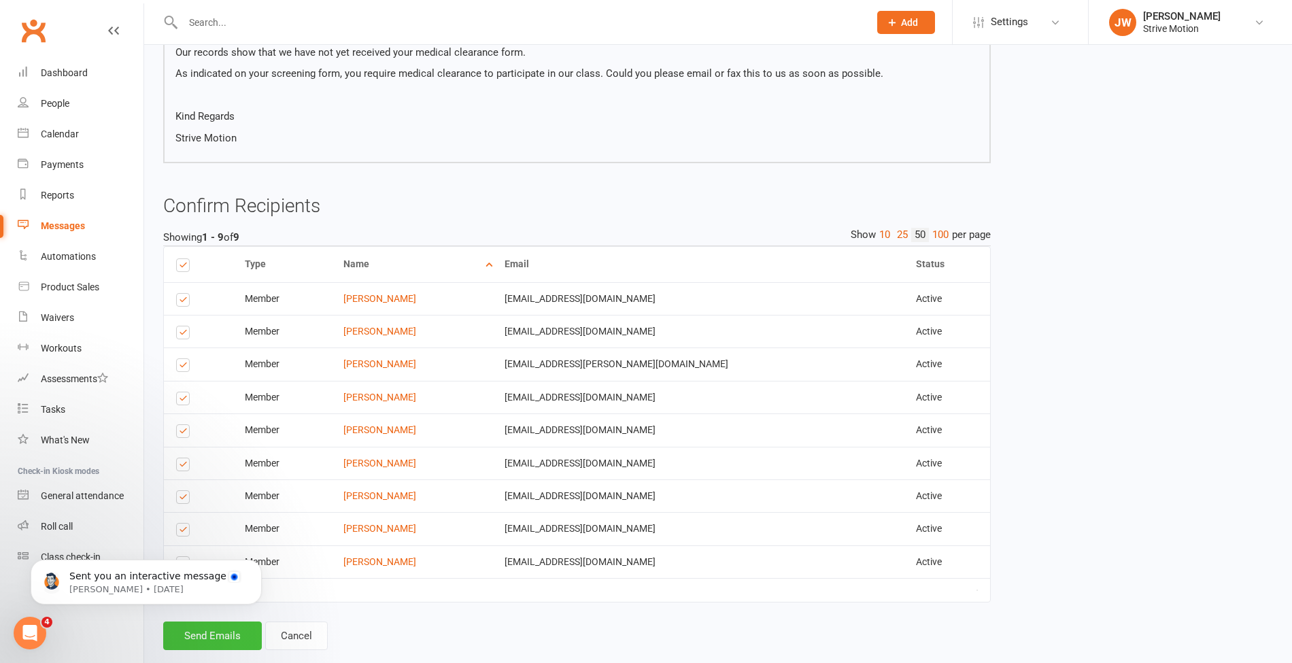
click at [216, 642] on button "Send Emails" at bounding box center [212, 635] width 99 height 29
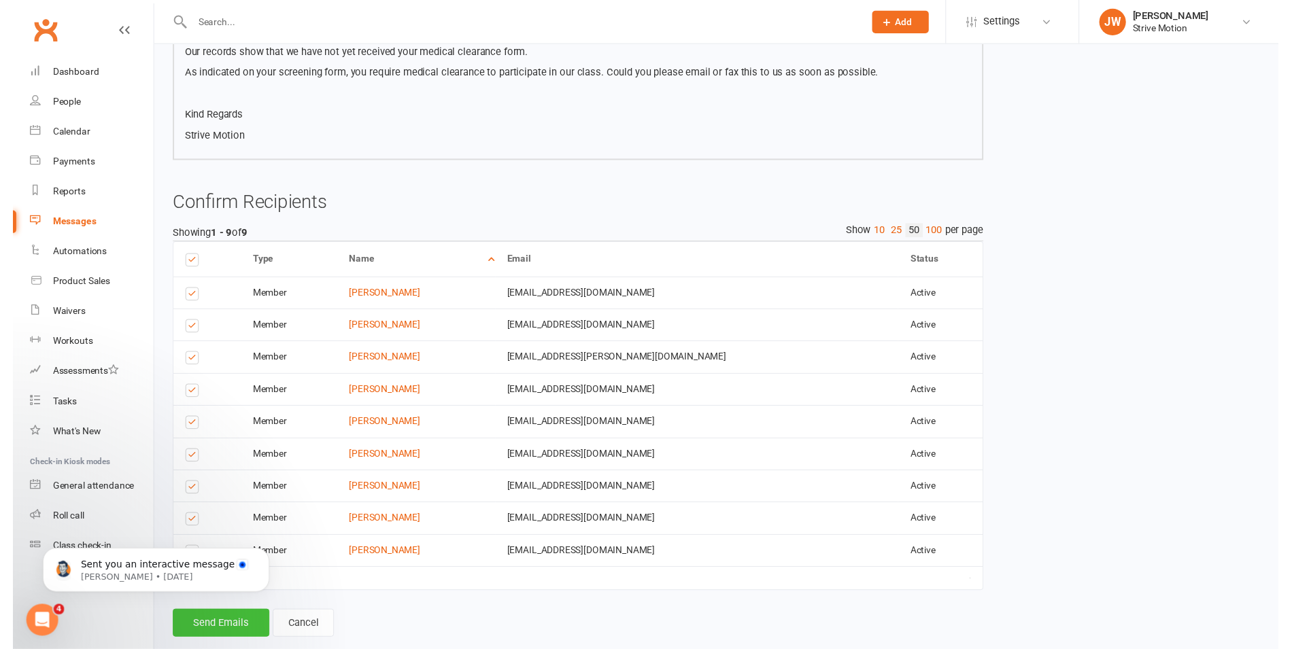
scroll to position [248, 0]
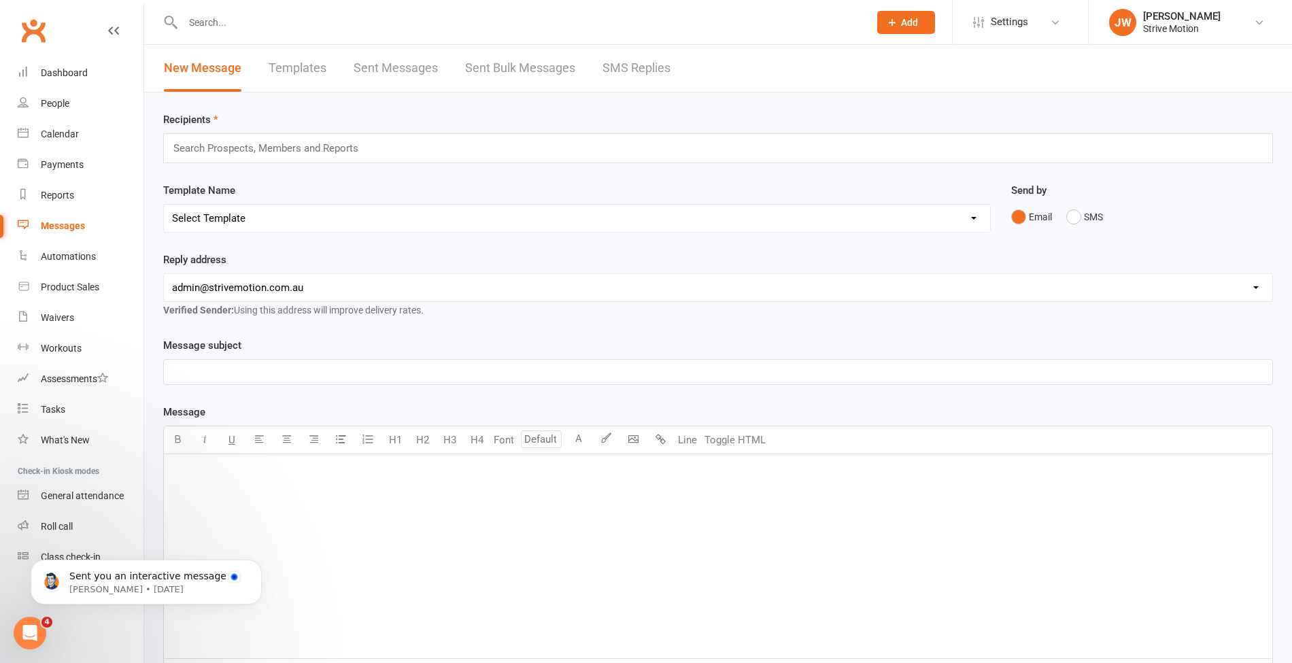
click at [216, 21] on input "text" at bounding box center [519, 22] width 681 height 19
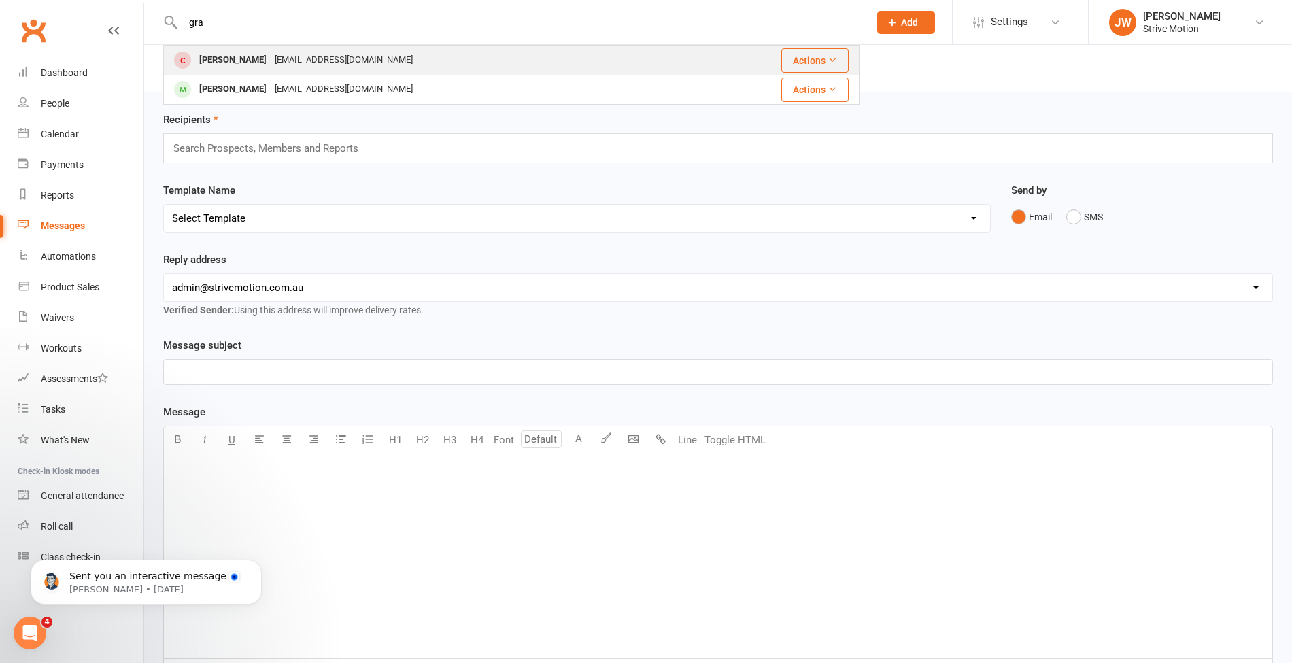
type input "gra"
click at [223, 53] on div "Graham O'Keefe" at bounding box center [232, 60] width 75 height 20
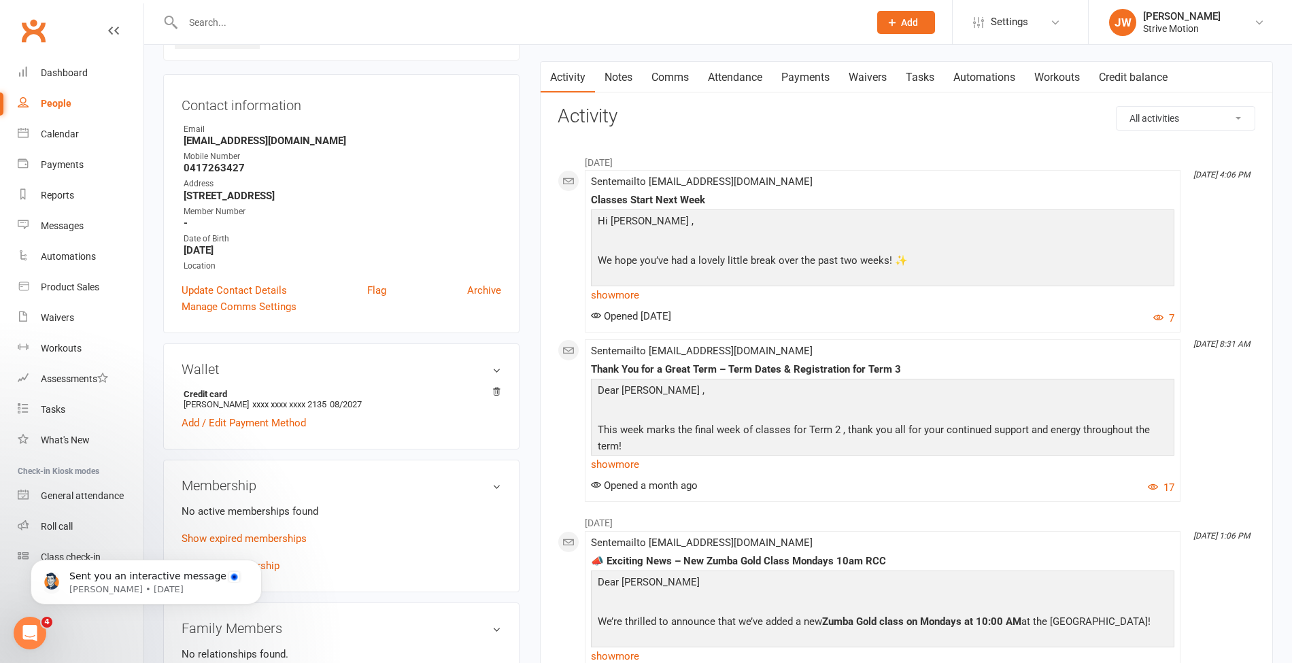
scroll to position [104, 0]
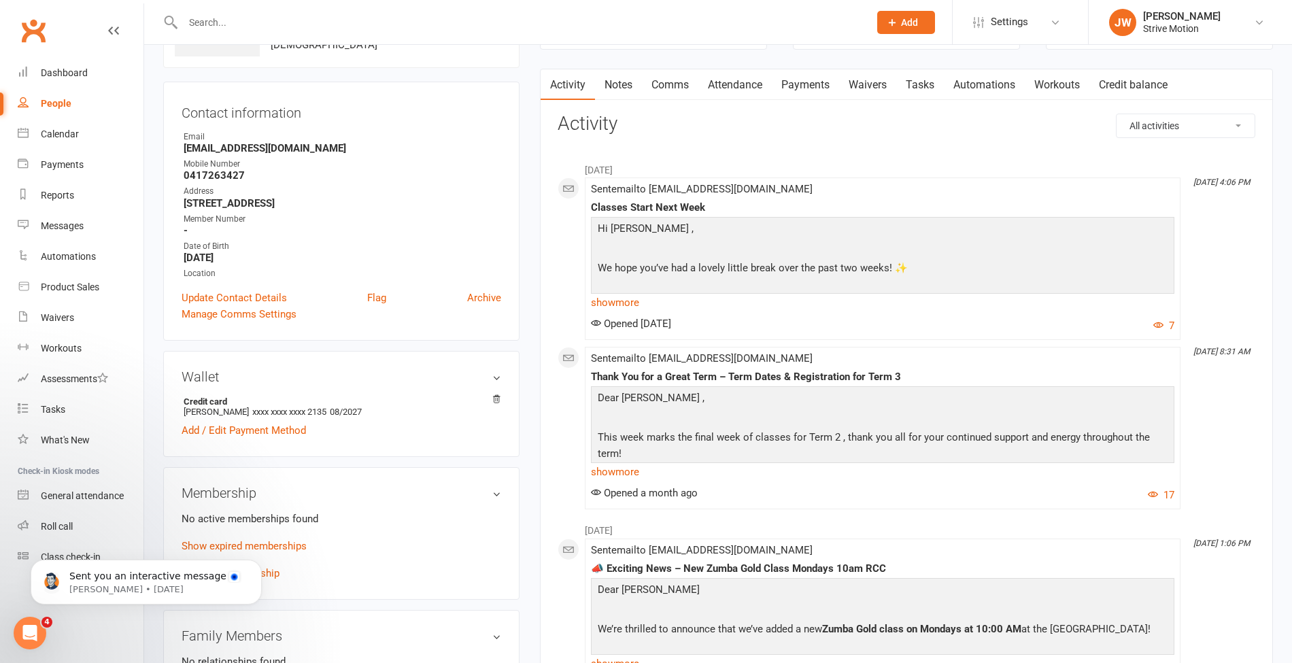
click at [811, 80] on link "Payments" at bounding box center [805, 84] width 67 height 31
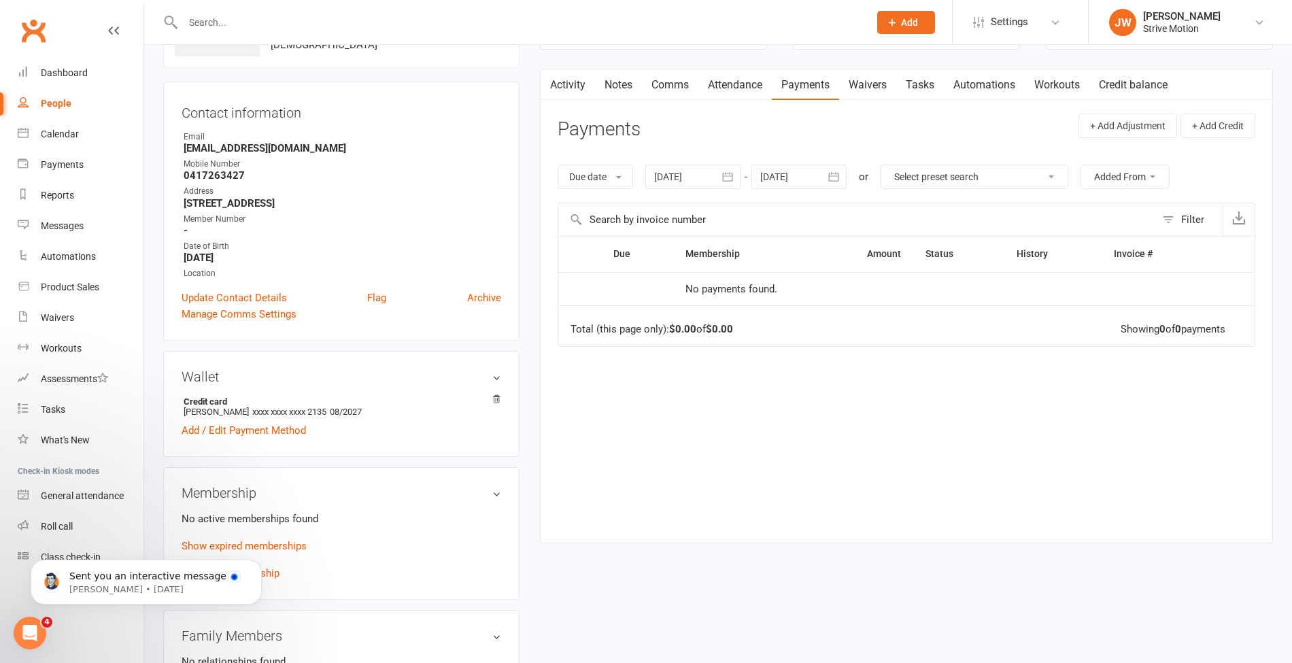
click at [677, 175] on div at bounding box center [692, 177] width 95 height 24
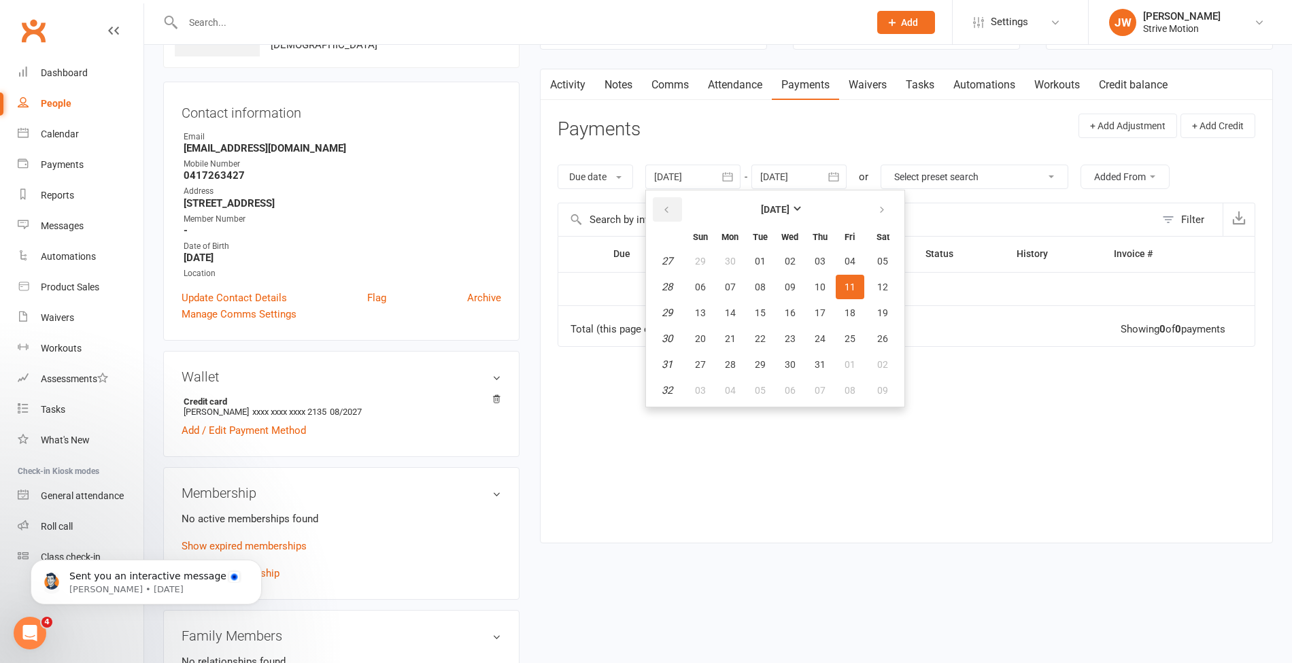
click at [677, 209] on button "button" at bounding box center [667, 209] width 29 height 24
click at [737, 321] on button "10" at bounding box center [730, 313] width 29 height 24
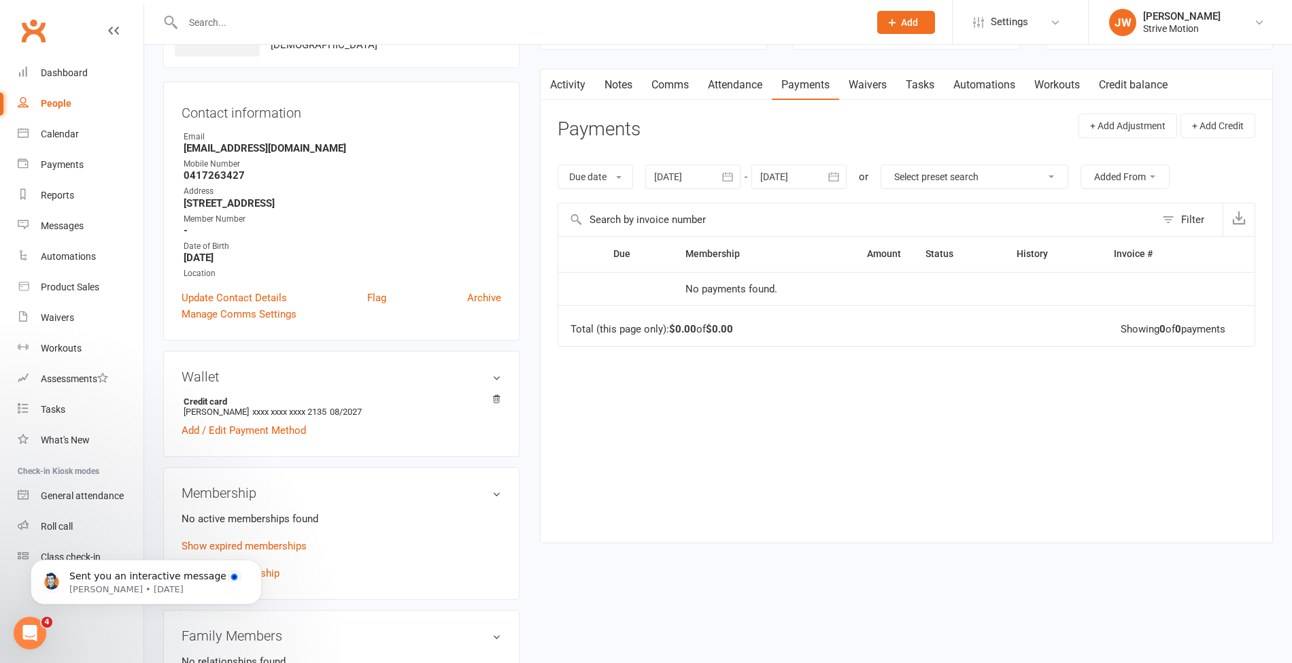
click at [690, 158] on div "Due date Due date Date paid Date failed Date settled 10 Mar 2025 March 2025 Sun…" at bounding box center [907, 177] width 698 height 52
click at [677, 177] on div at bounding box center [692, 177] width 95 height 24
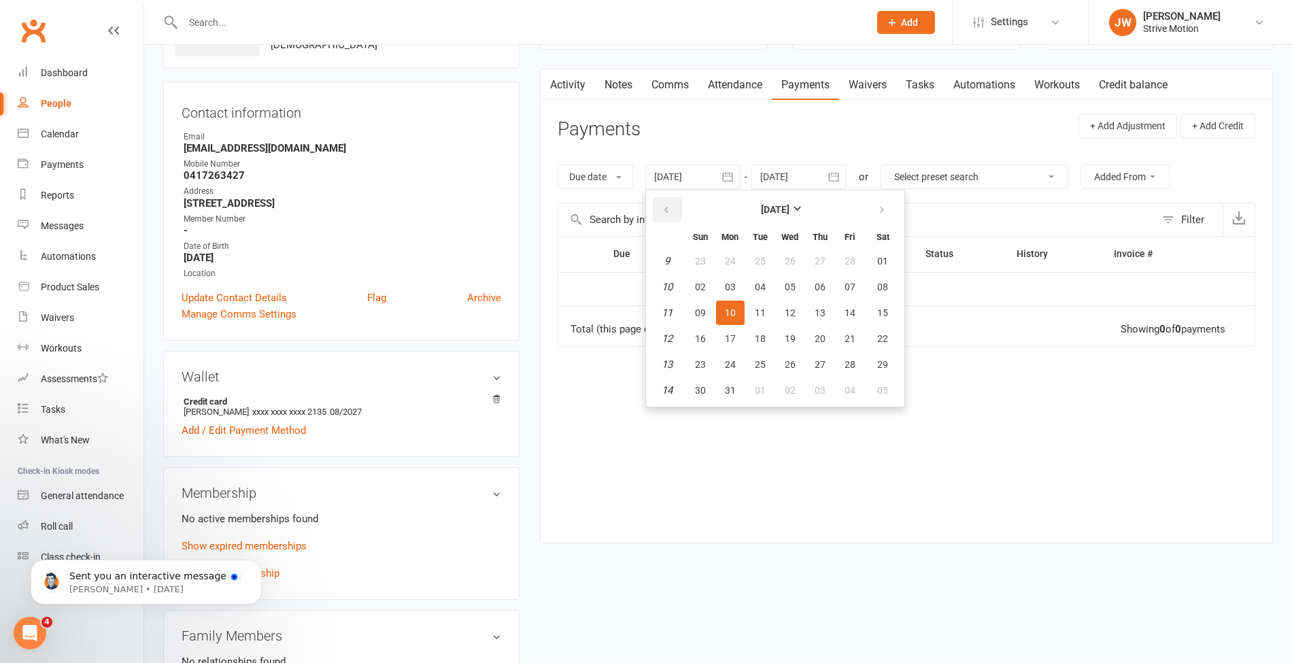
click at [669, 197] on button "button" at bounding box center [667, 209] width 29 height 24
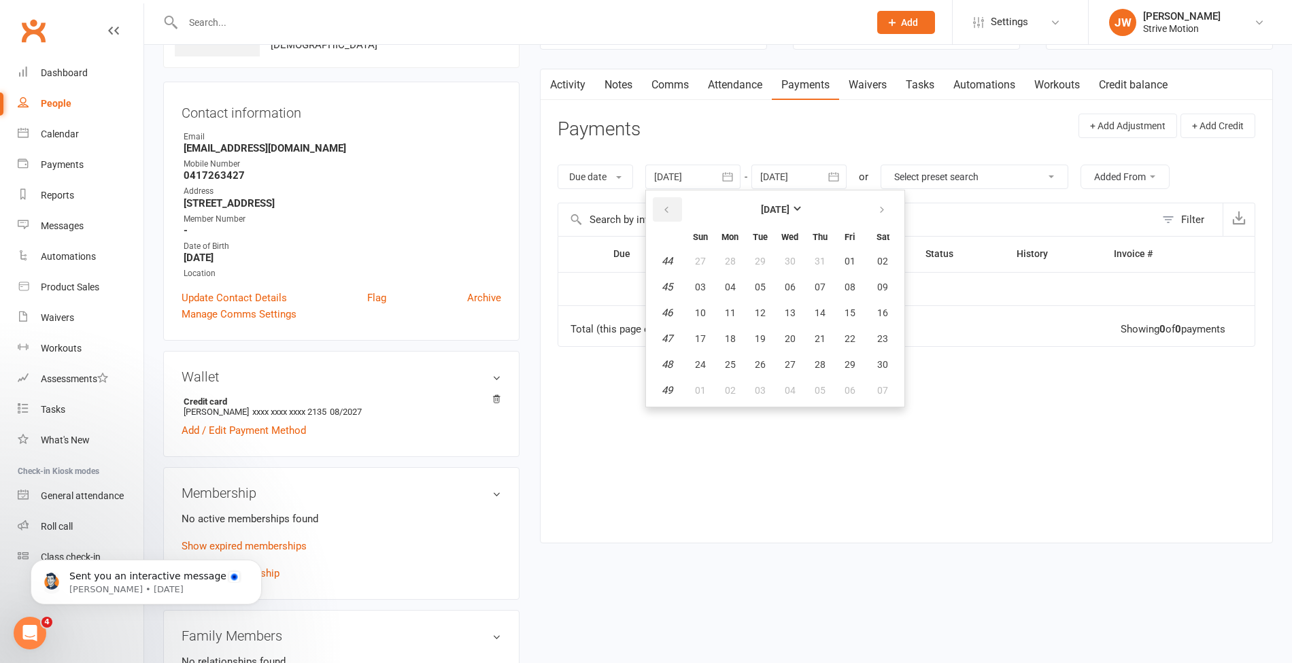
click at [669, 197] on button "button" at bounding box center [667, 209] width 29 height 24
click at [755, 292] on button "06" at bounding box center [760, 287] width 29 height 24
type input "06 Aug 2024"
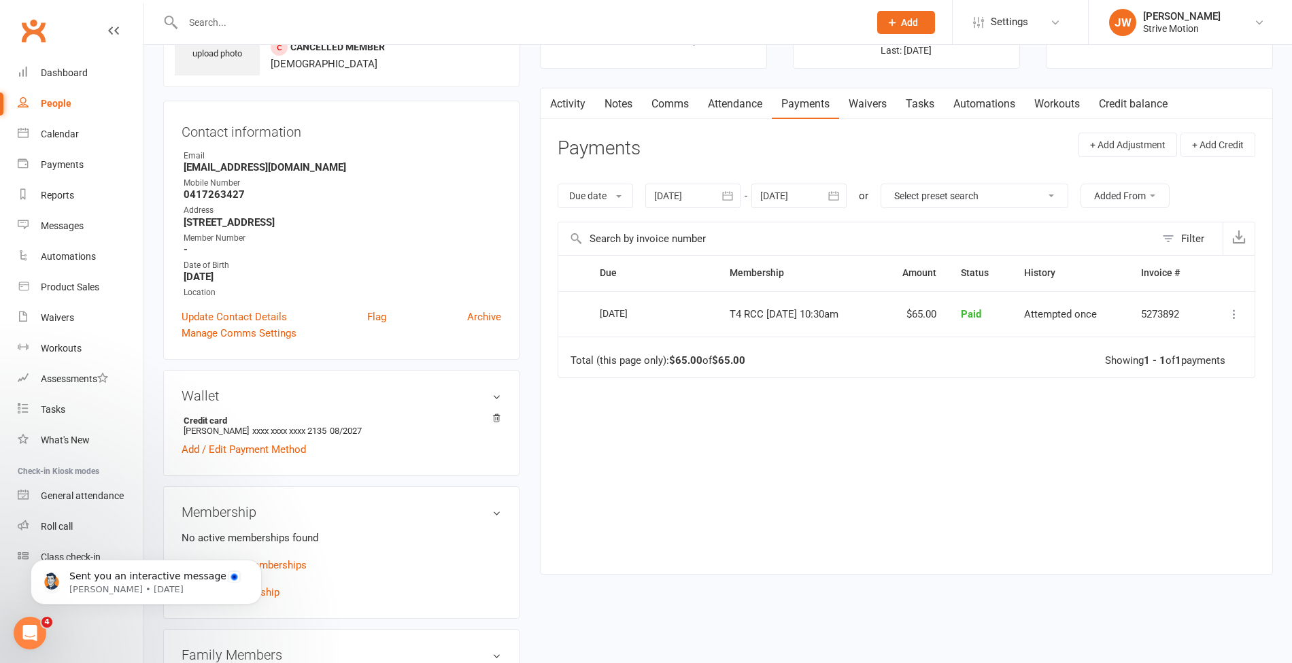
scroll to position [84, 0]
click at [73, 133] on div "Calendar" at bounding box center [60, 134] width 38 height 11
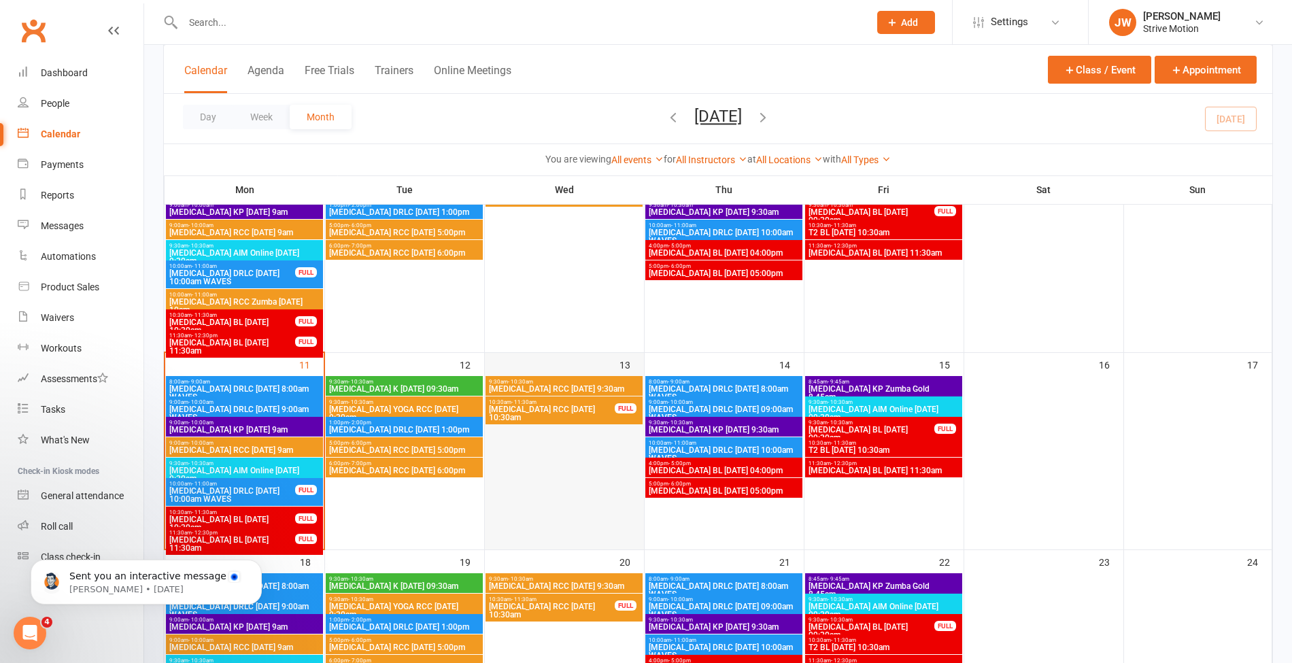
scroll to position [371, 0]
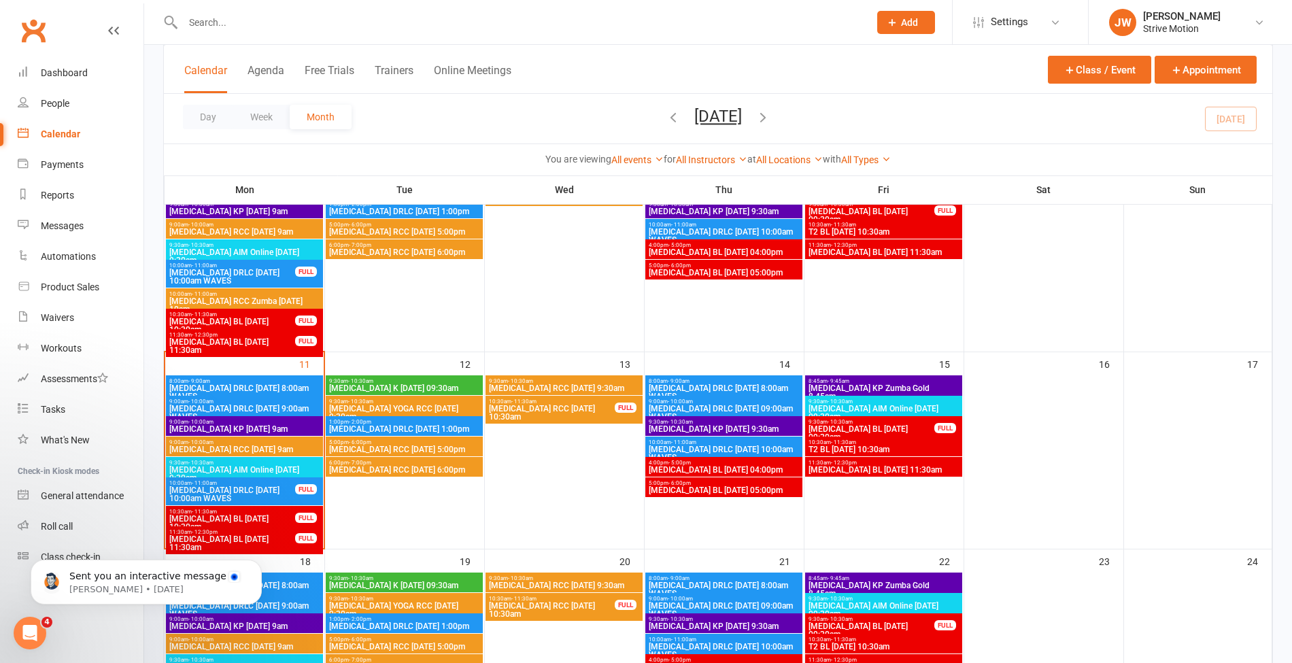
click at [426, 408] on span "[MEDICAL_DATA] YOGA RCC [DATE] 9:30am" at bounding box center [403, 413] width 151 height 16
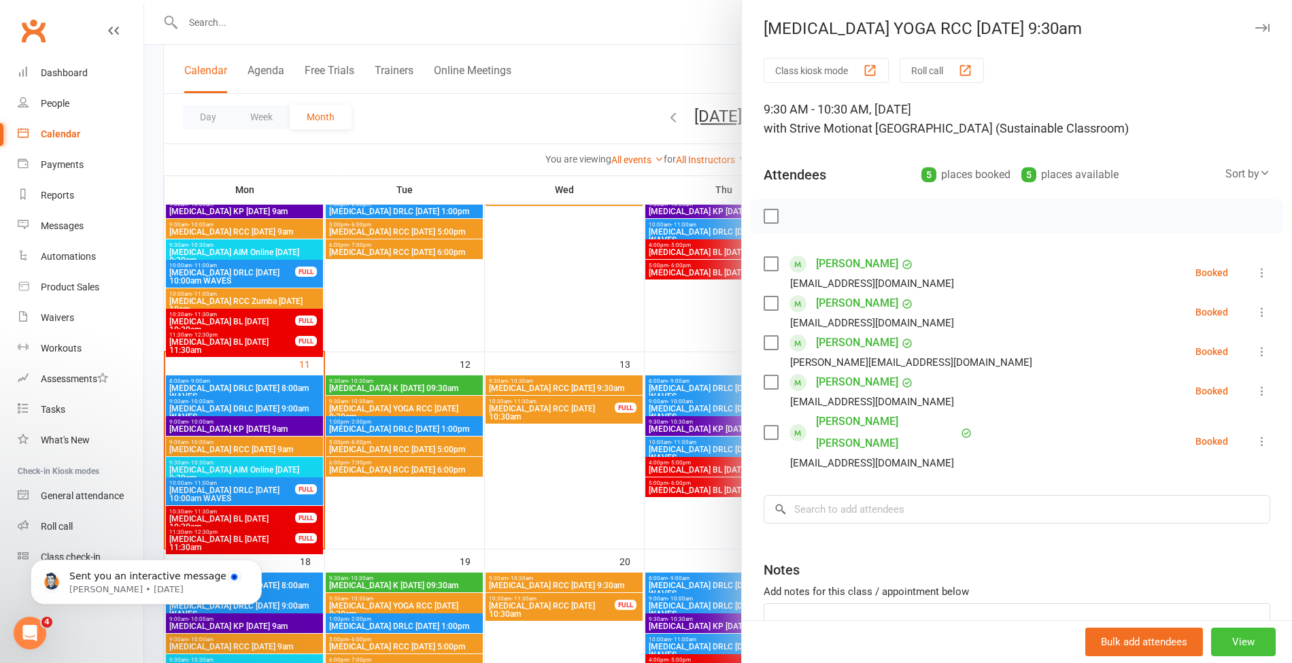
click at [1234, 632] on button "View" at bounding box center [1243, 642] width 65 height 29
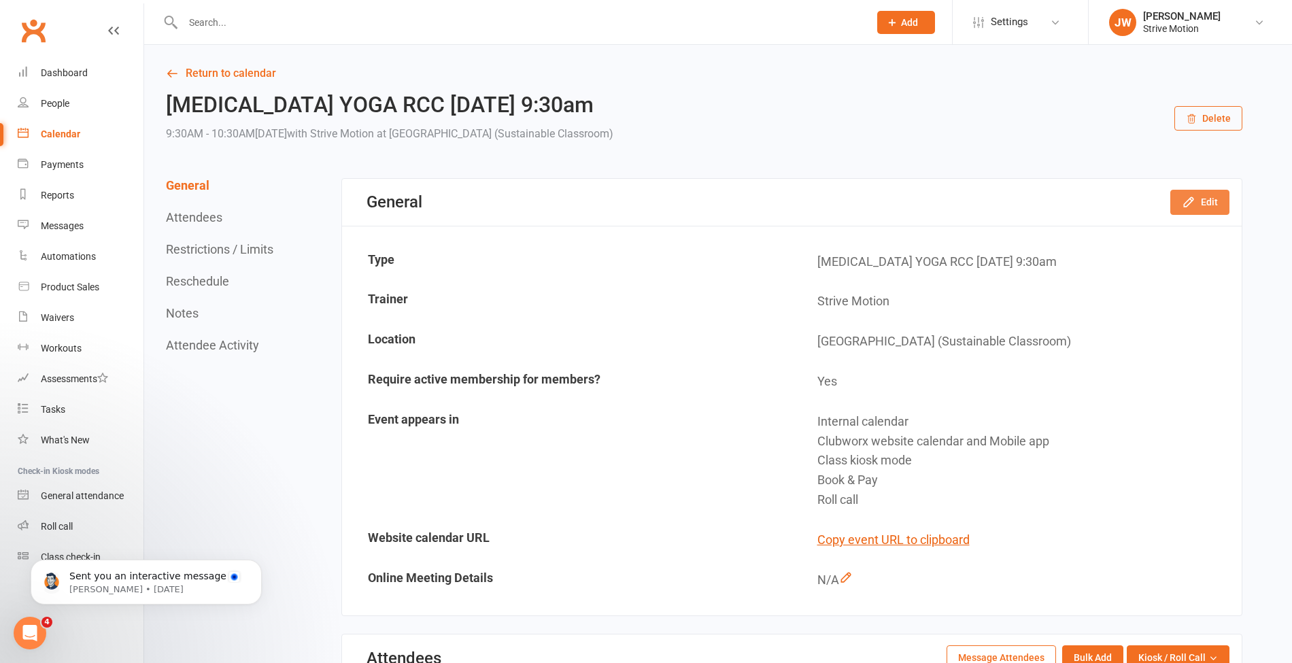
click at [1194, 207] on icon "button" at bounding box center [1189, 202] width 14 height 14
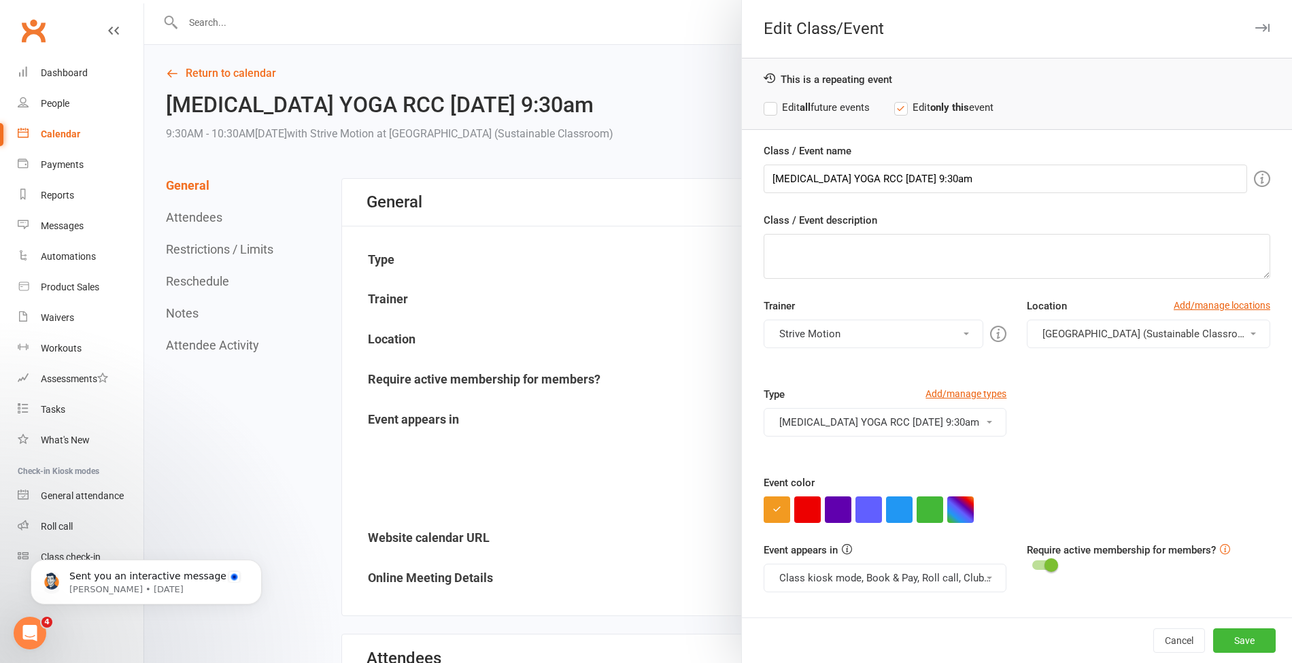
click at [808, 331] on button "Strive Motion" at bounding box center [874, 334] width 220 height 29
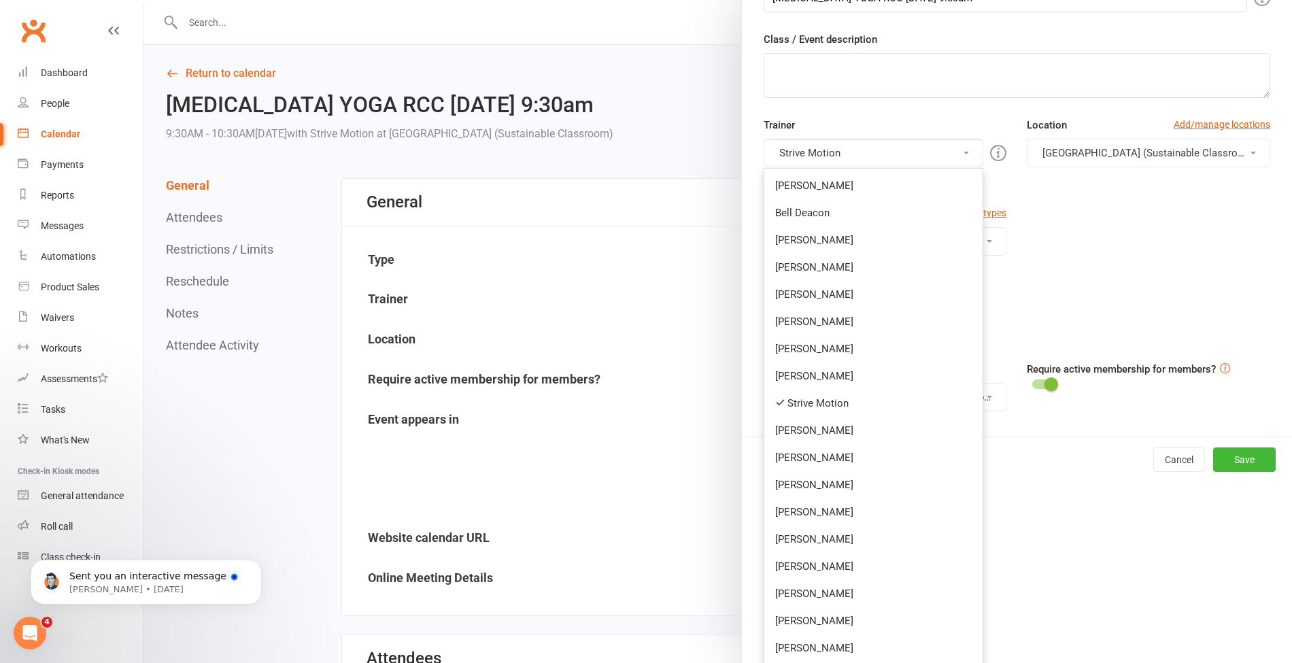
click at [1074, 513] on div "Edit Class/Event This is a repeating event Edit all future events Edit only thi…" at bounding box center [1016, 331] width 551 height 663
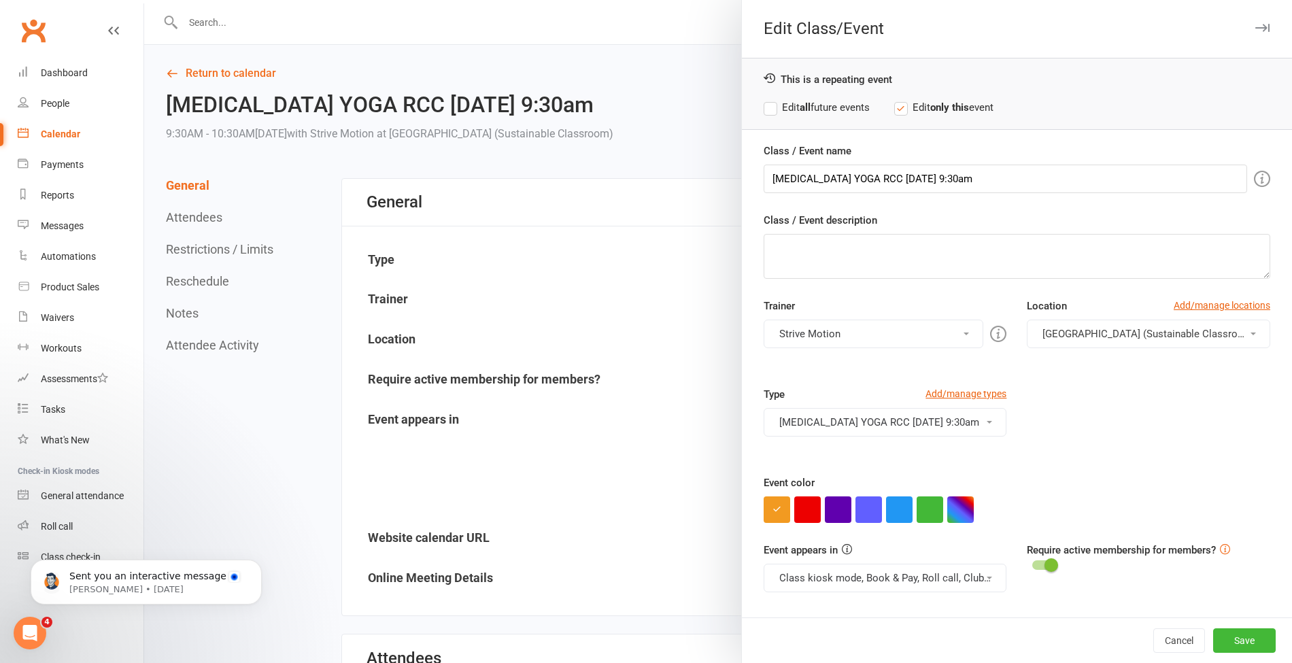
click at [565, 114] on div at bounding box center [718, 331] width 1148 height 663
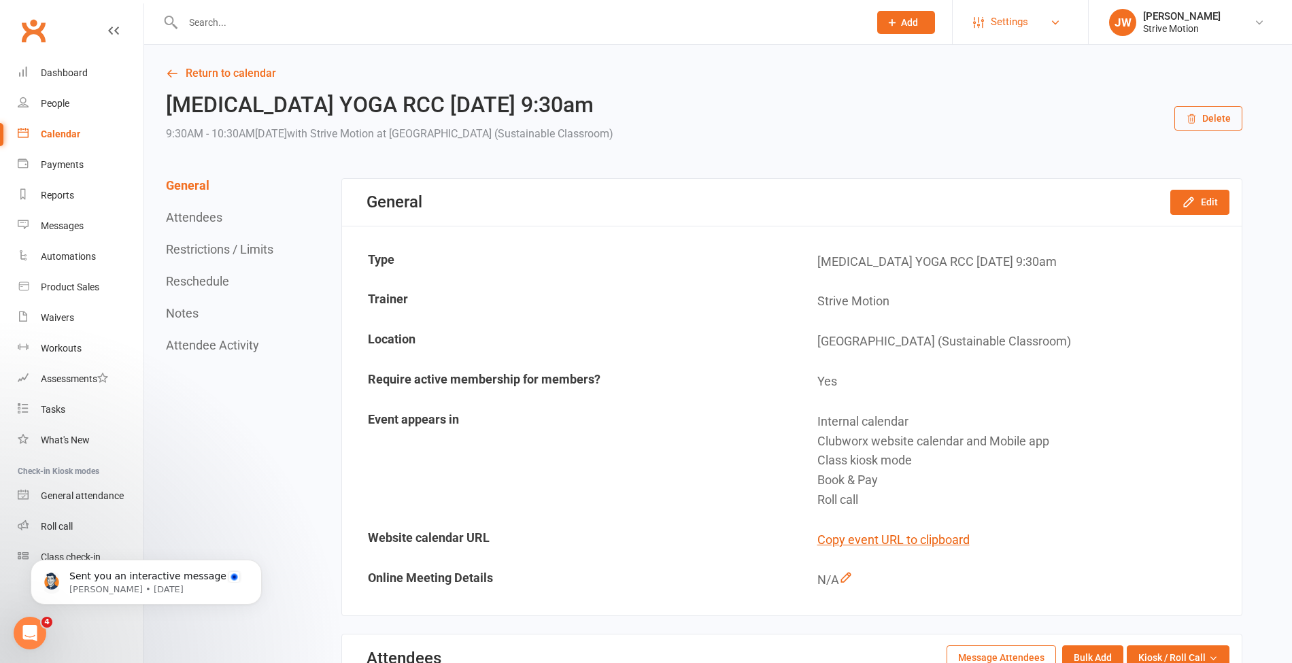
click at [1042, 15] on link "Settings" at bounding box center [1020, 22] width 95 height 31
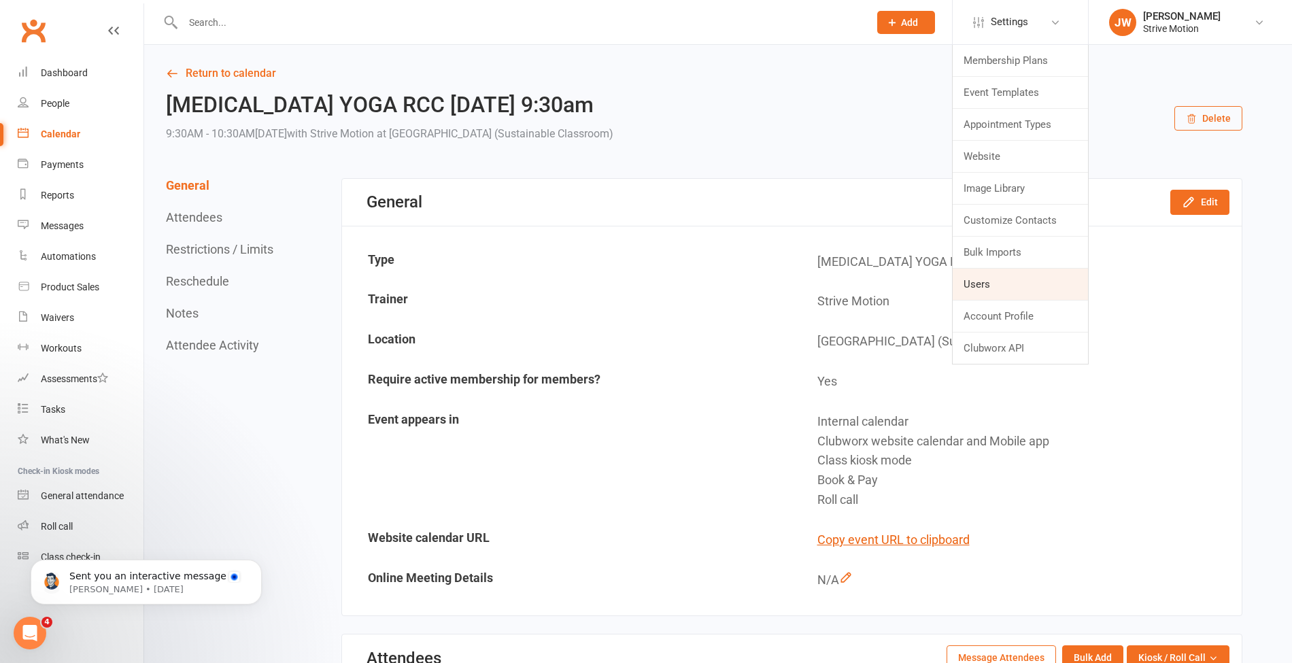
click at [978, 288] on link "Users" at bounding box center [1020, 284] width 135 height 31
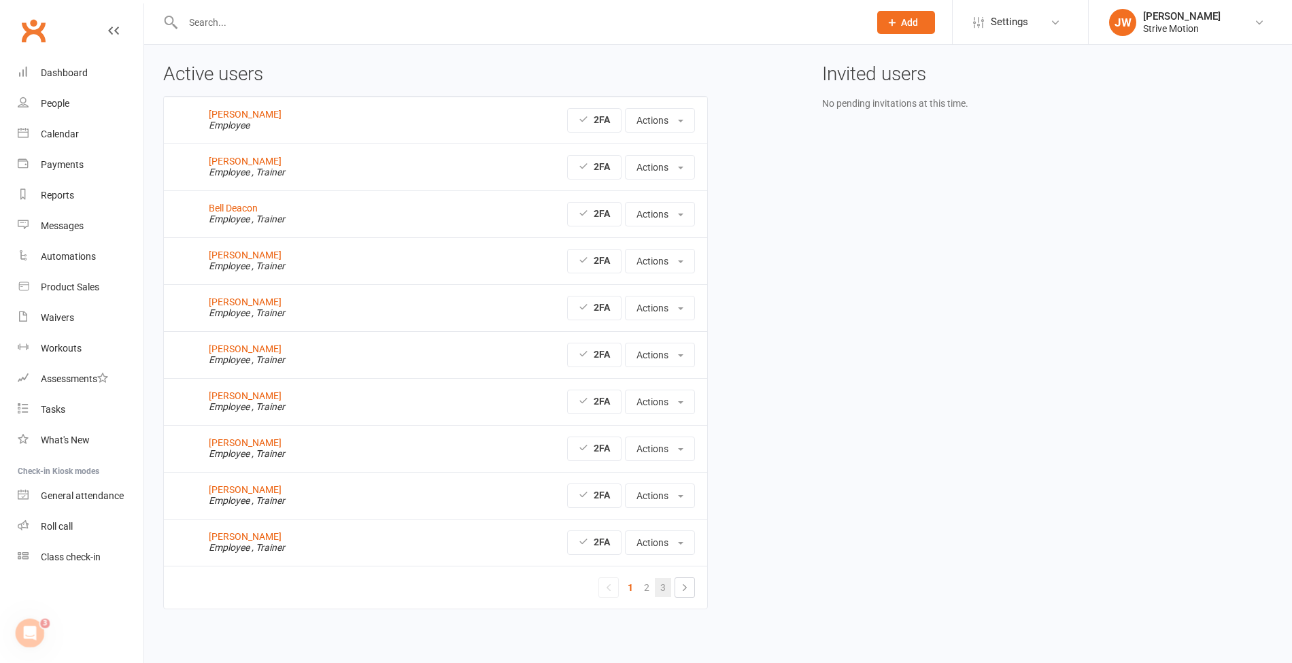
click at [666, 578] on link "3" at bounding box center [663, 587] width 16 height 19
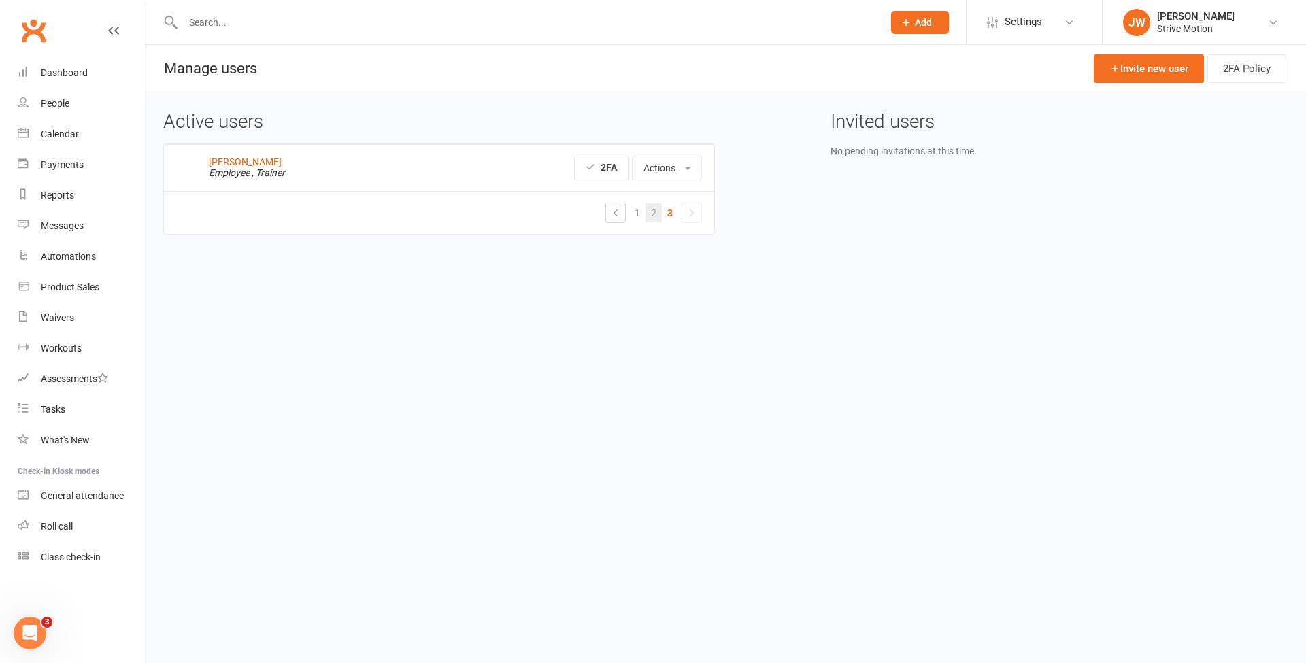
click at [647, 205] on link "2" at bounding box center [653, 212] width 16 height 19
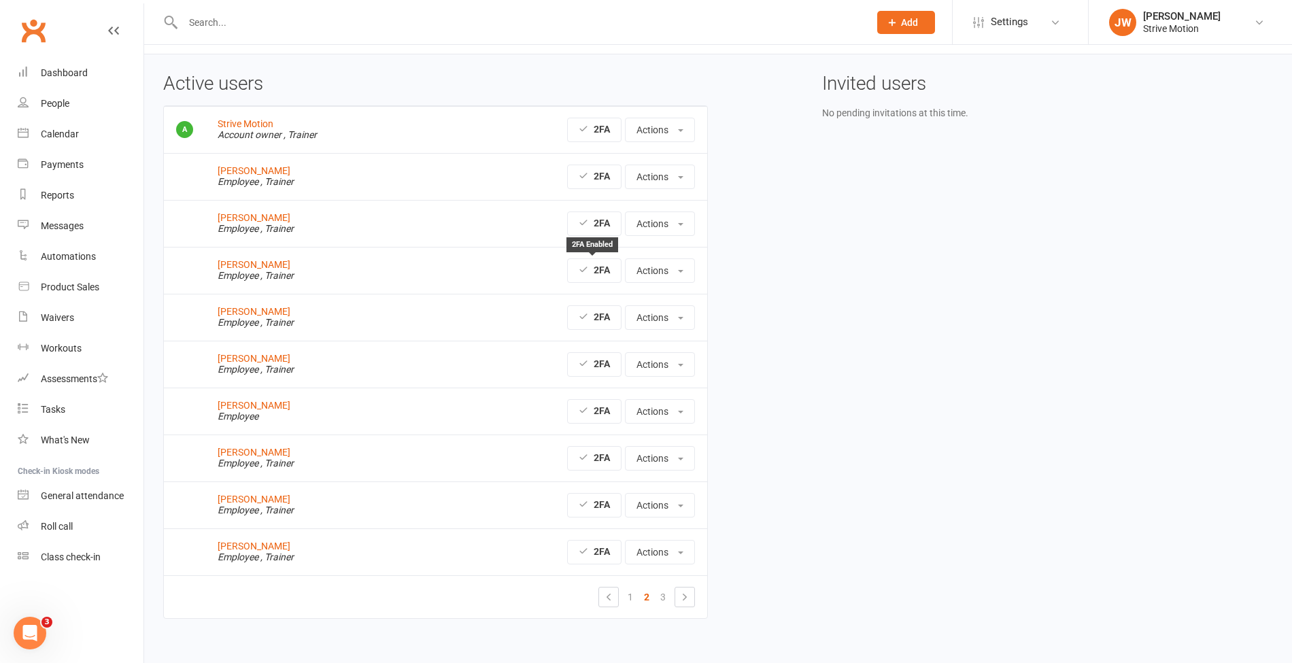
scroll to position [46, 0]
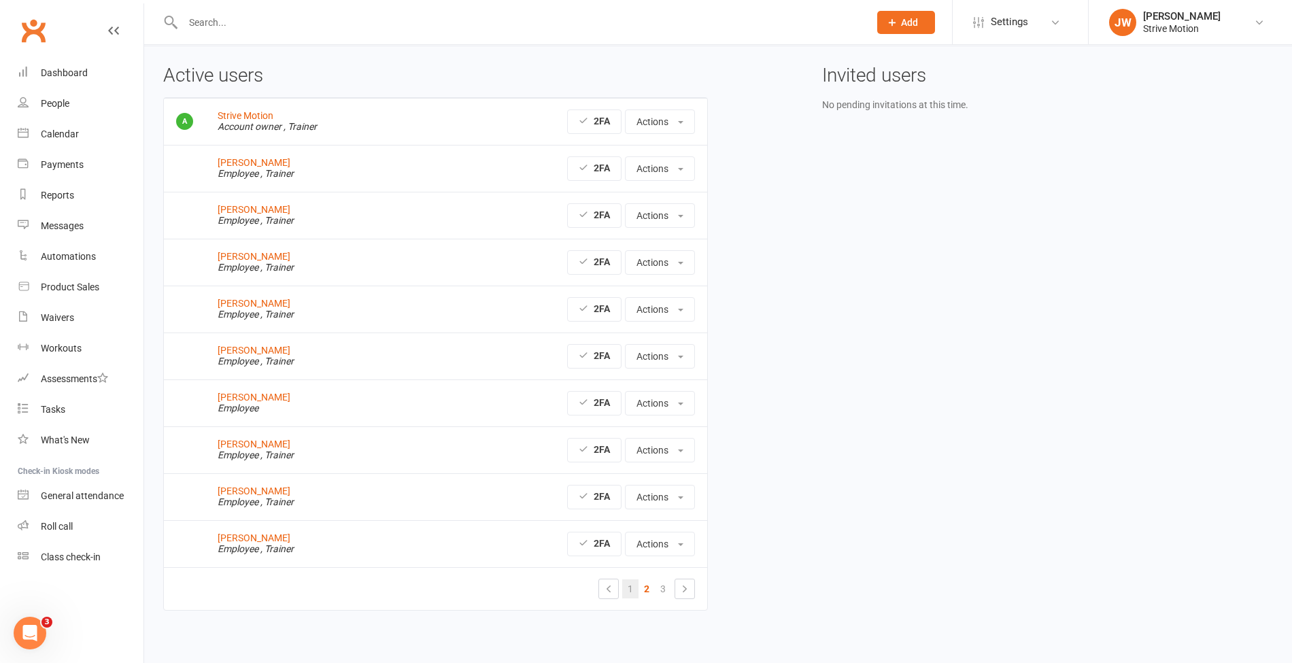
click at [634, 583] on link "1" at bounding box center [630, 588] width 16 height 19
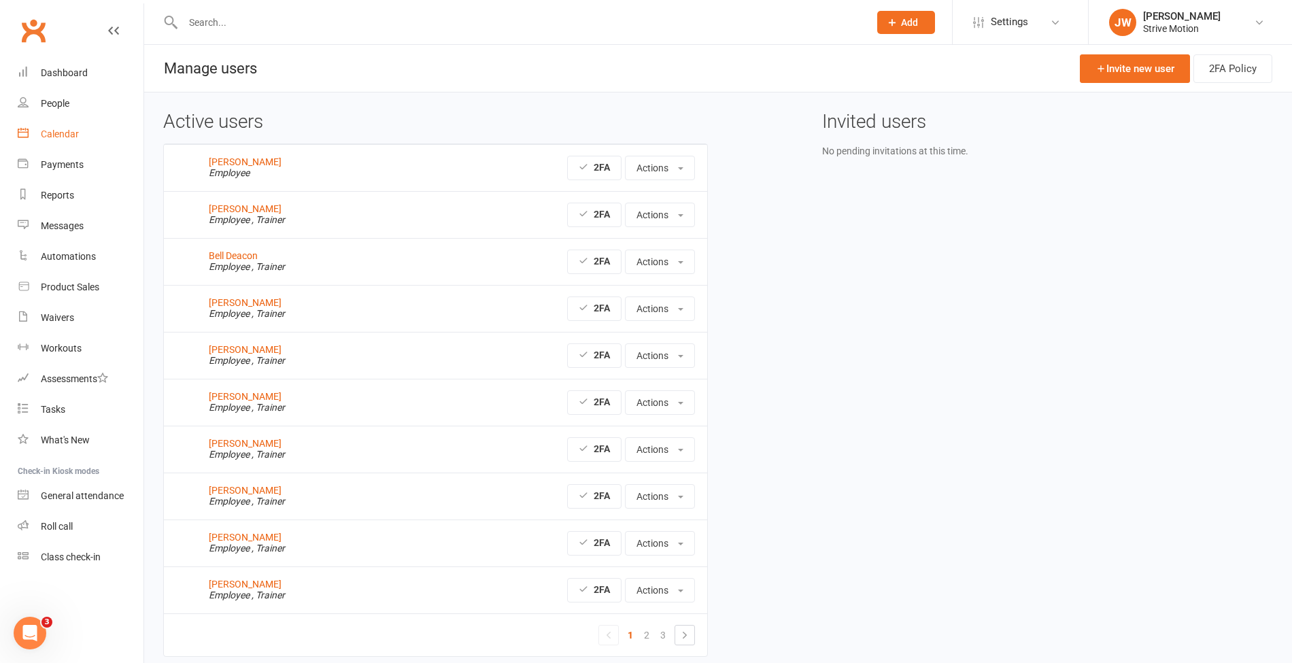
click at [56, 142] on link "Calendar" at bounding box center [81, 134] width 126 height 31
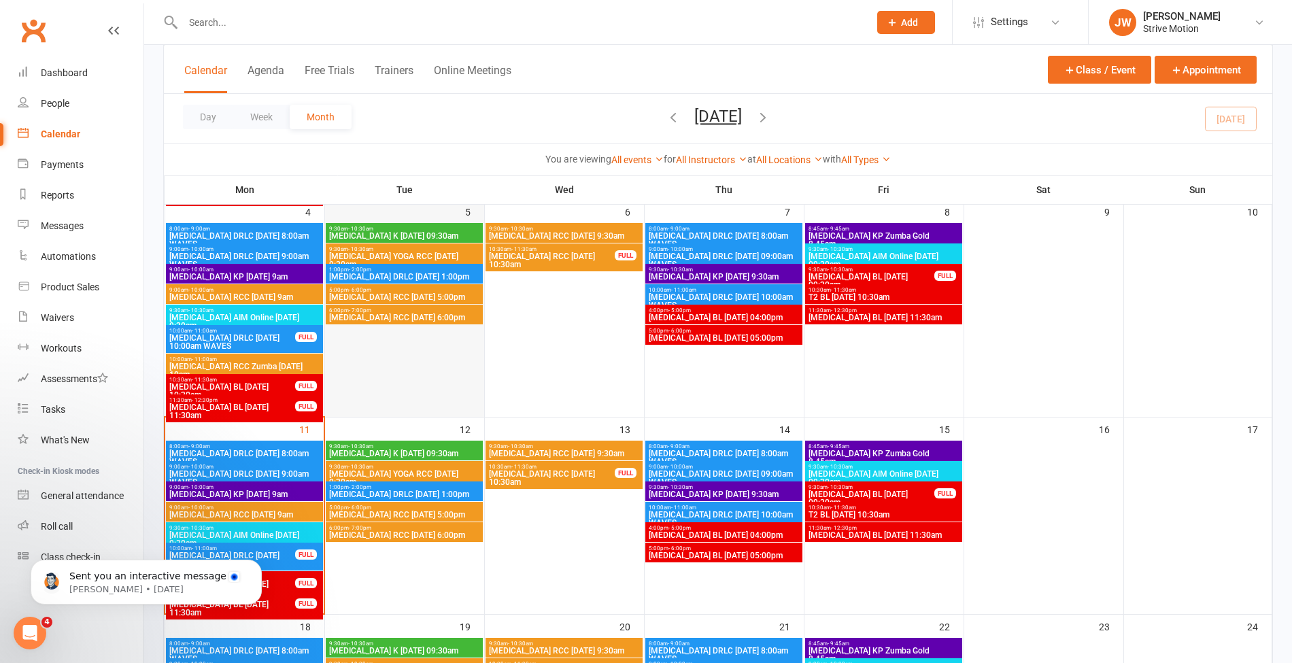
scroll to position [354, 0]
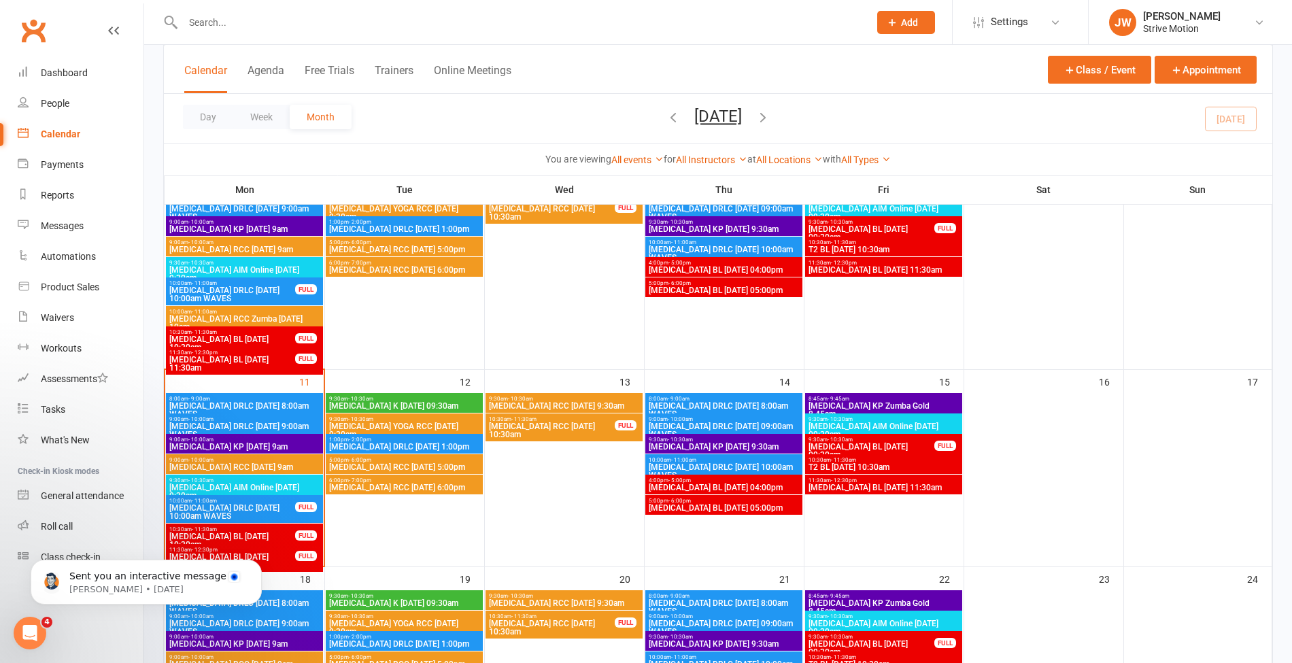
click at [386, 422] on span "[MEDICAL_DATA] YOGA RCC [DATE] 9:30am" at bounding box center [403, 430] width 151 height 16
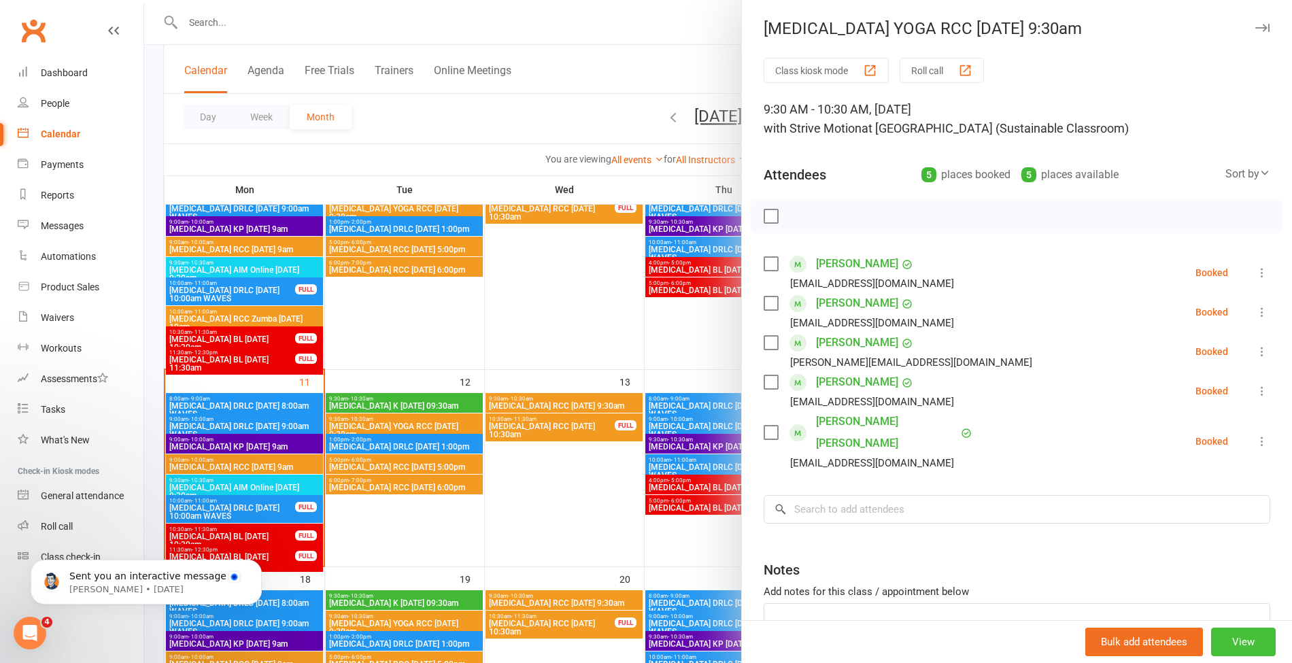
click at [1219, 640] on button "View" at bounding box center [1243, 642] width 65 height 29
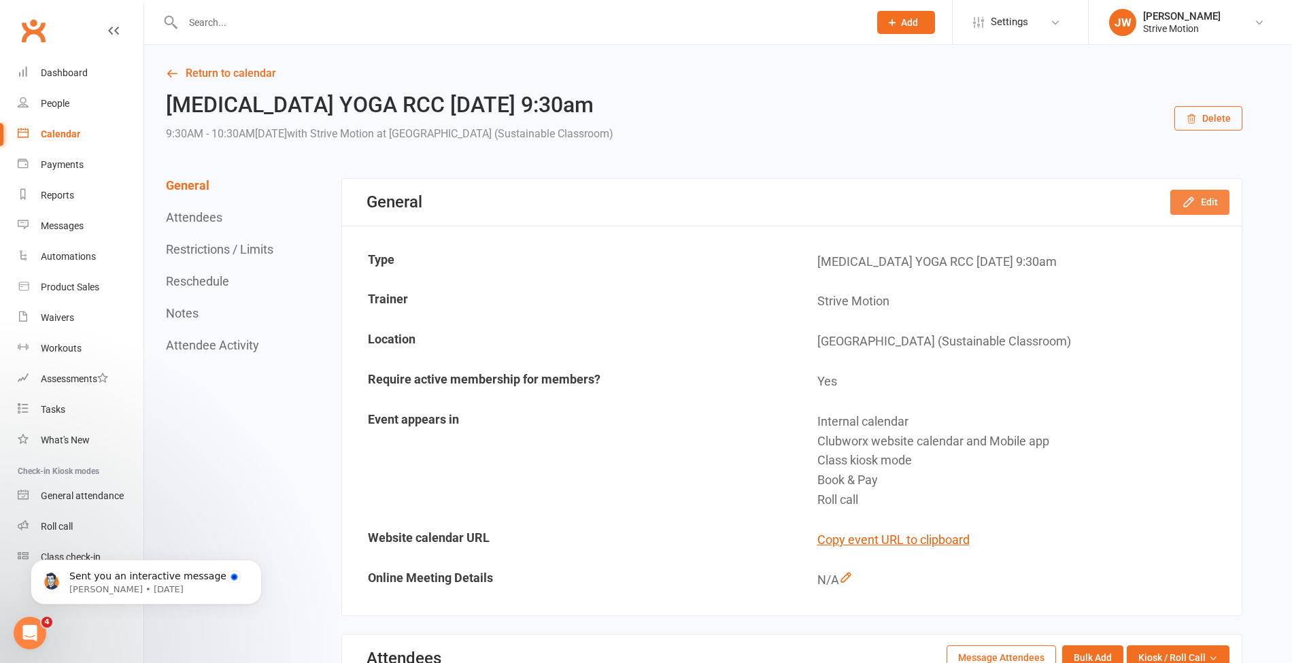
click at [1204, 210] on button "Edit" at bounding box center [1199, 202] width 59 height 24
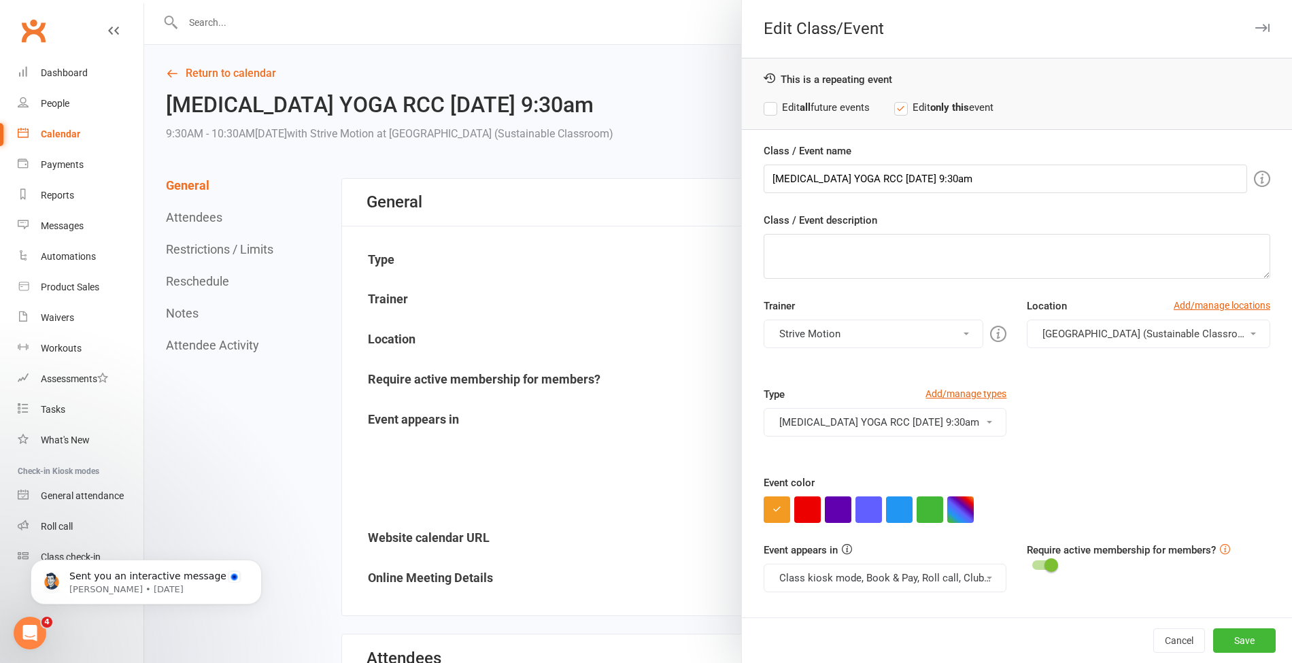
click at [914, 330] on button "Strive Motion" at bounding box center [874, 334] width 220 height 29
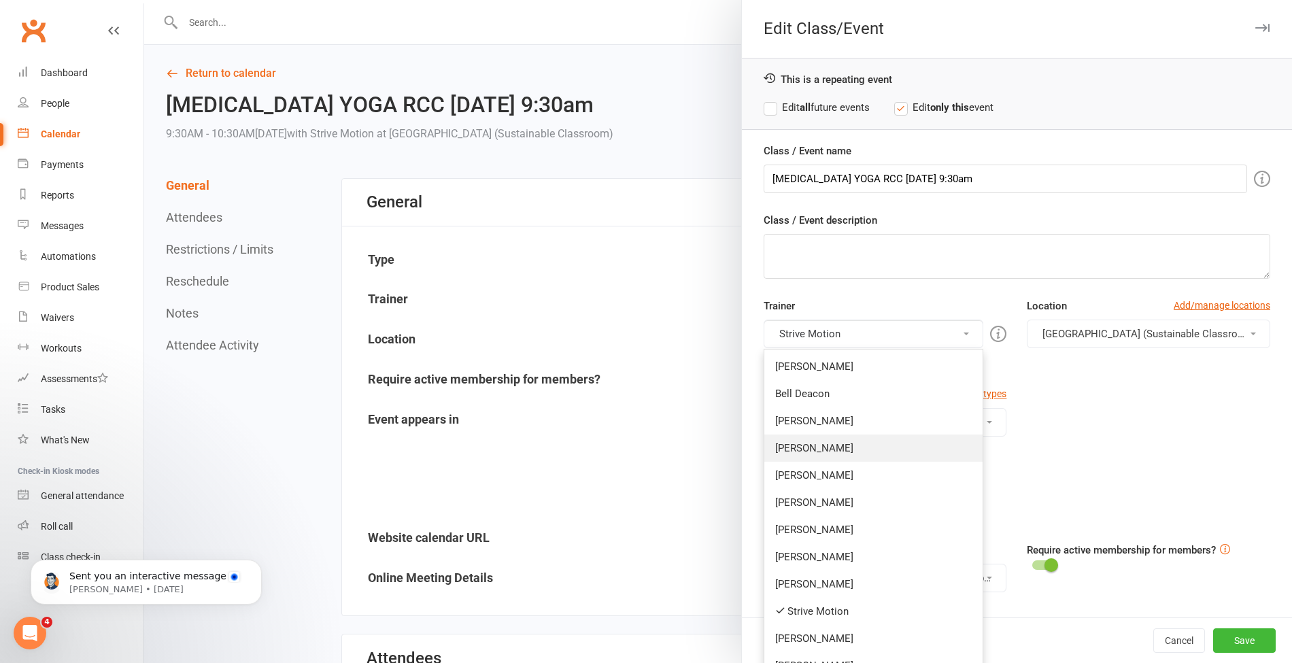
click at [880, 435] on link "[PERSON_NAME]" at bounding box center [873, 448] width 219 height 27
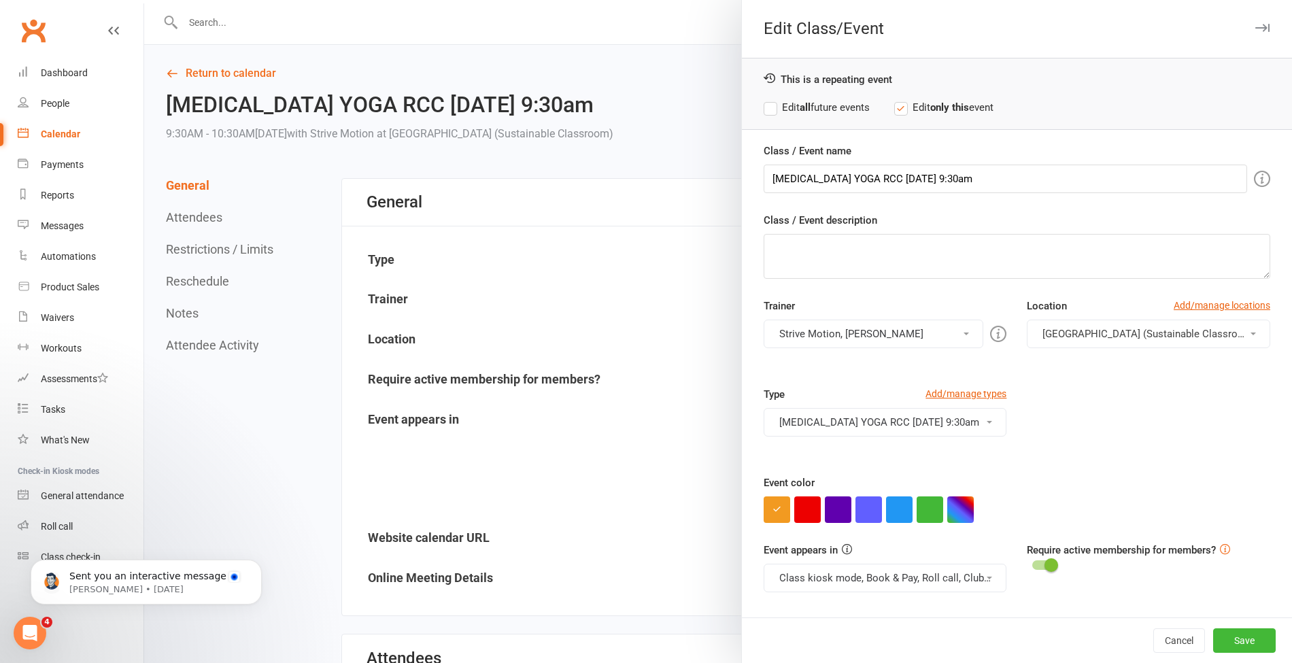
click at [800, 101] on strong "all" at bounding box center [805, 107] width 11 height 12
click at [1227, 643] on button "Save" at bounding box center [1244, 640] width 63 height 24
